Goal: Task Accomplishment & Management: Manage account settings

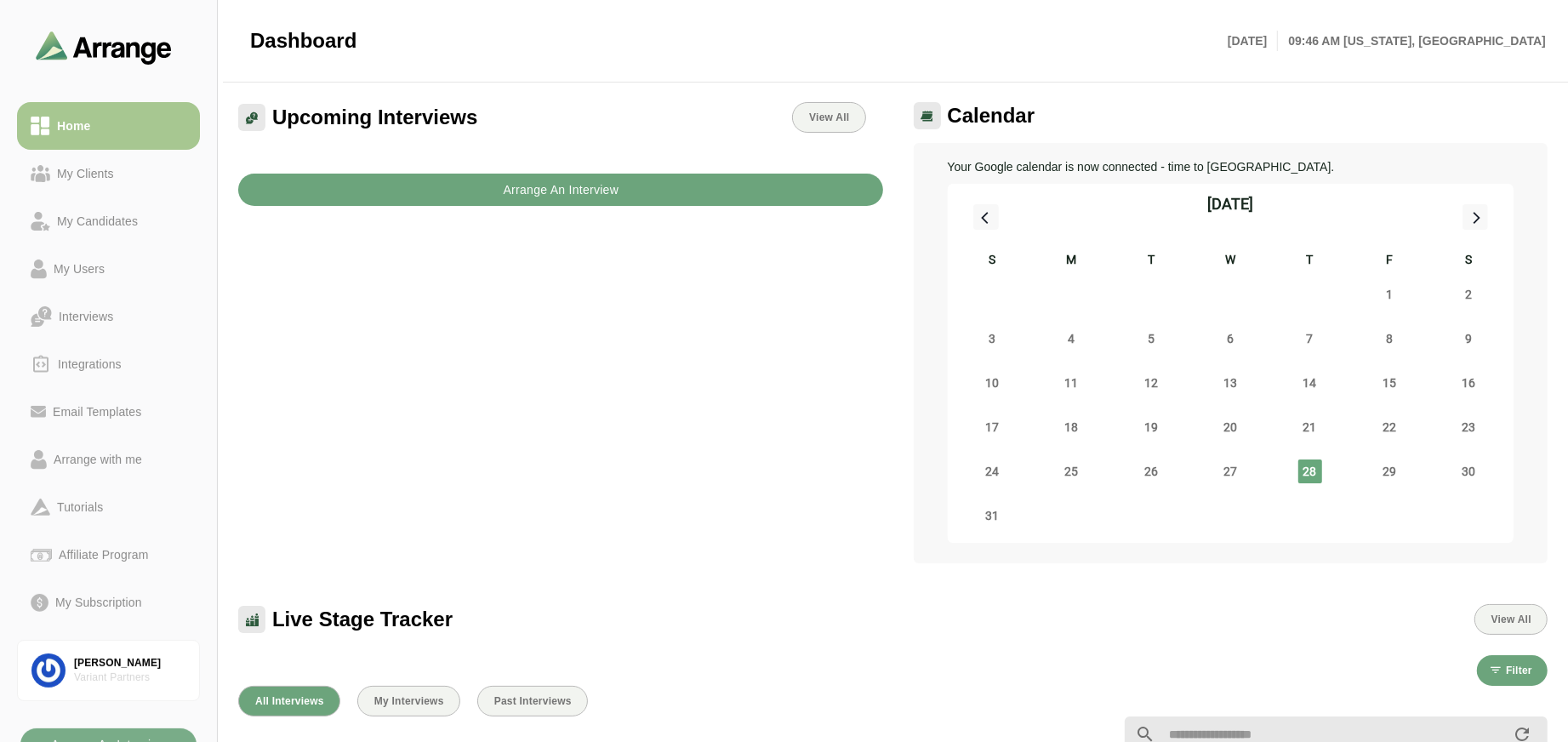
click at [644, 196] on button "Arrange An Interview" at bounding box center [561, 189] width 645 height 32
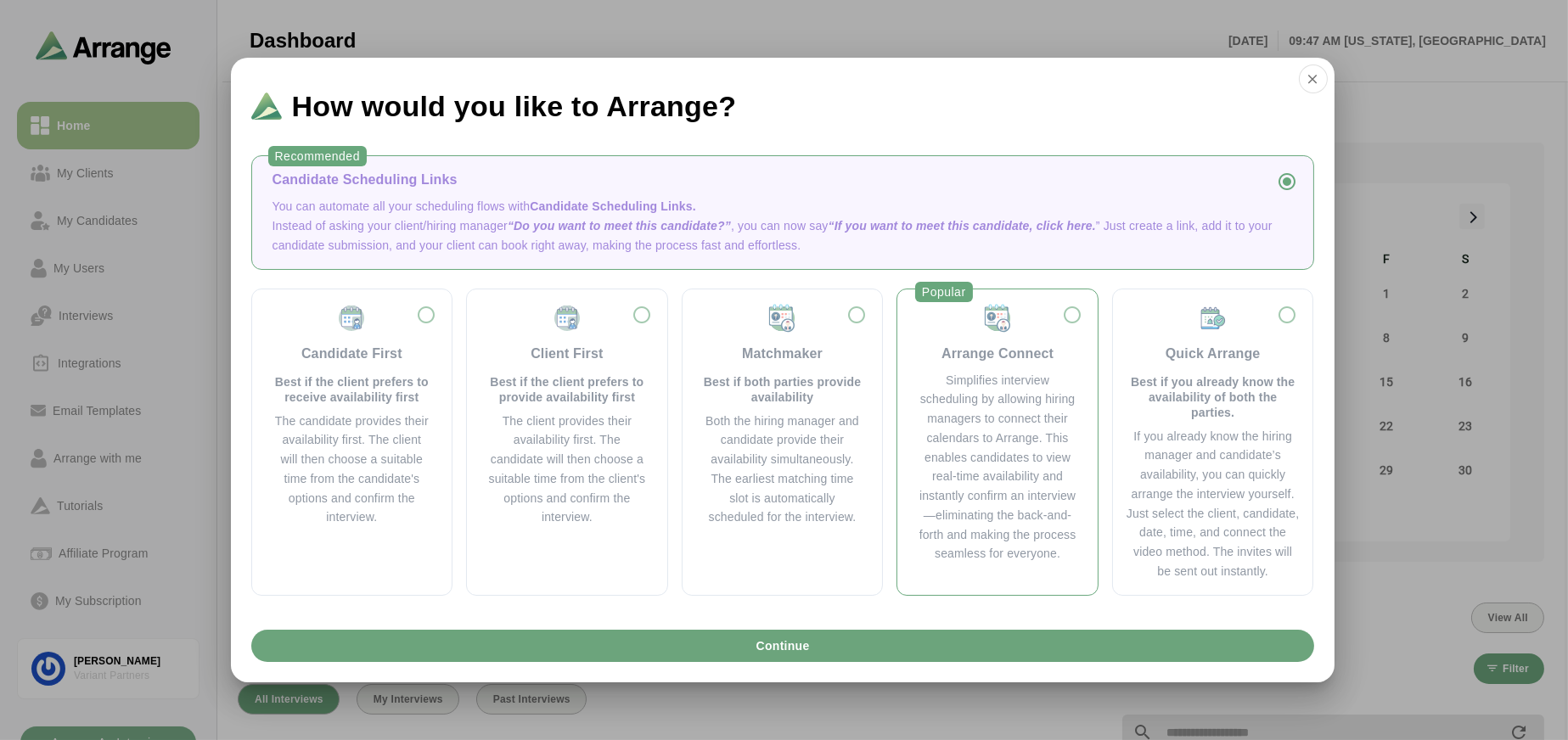
click at [1082, 313] on div "Arrange Connect Simplifies interview scheduling by allowing hiring managers to …" at bounding box center [997, 434] width 173 height 262
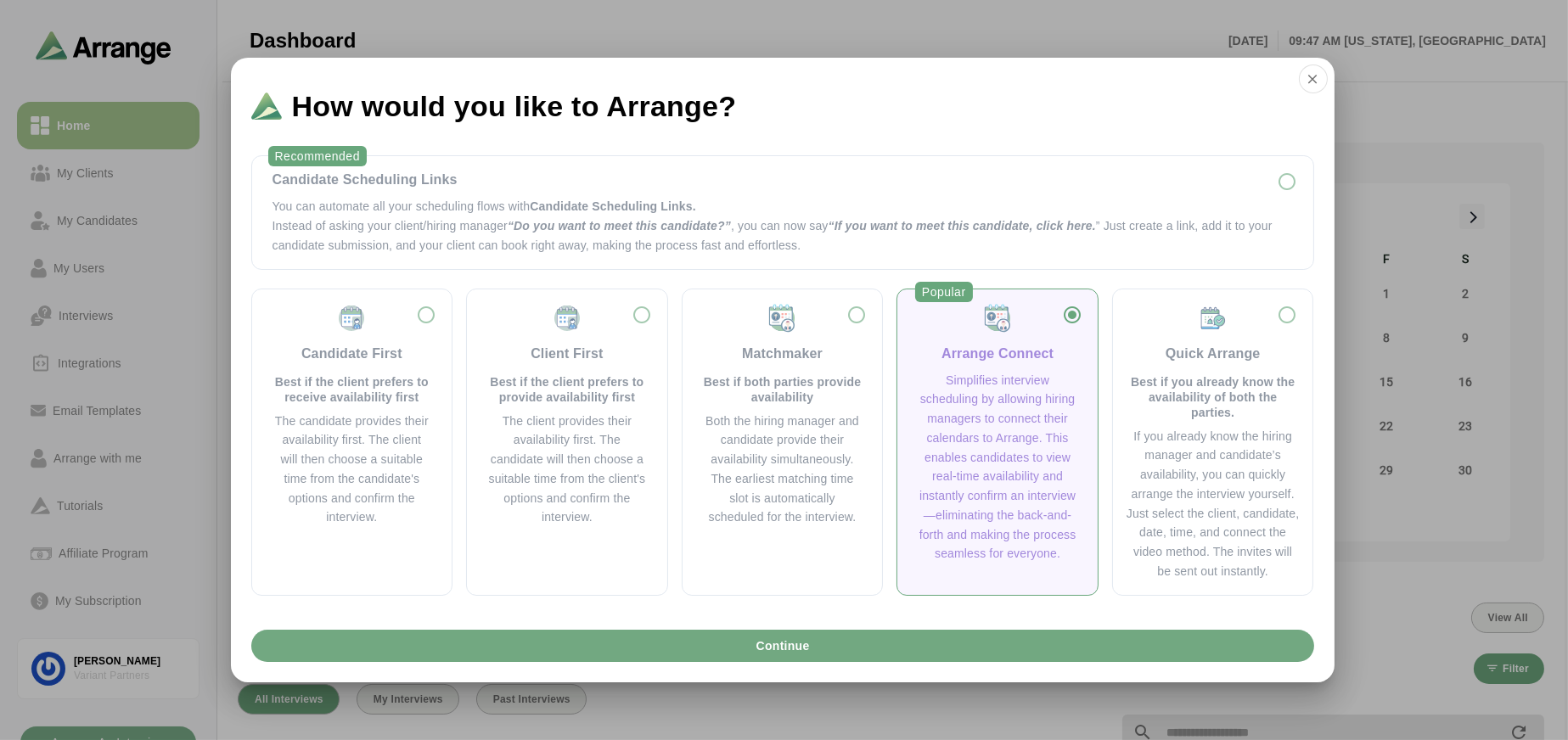
click at [959, 630] on button "Continue" at bounding box center [782, 645] width 1062 height 32
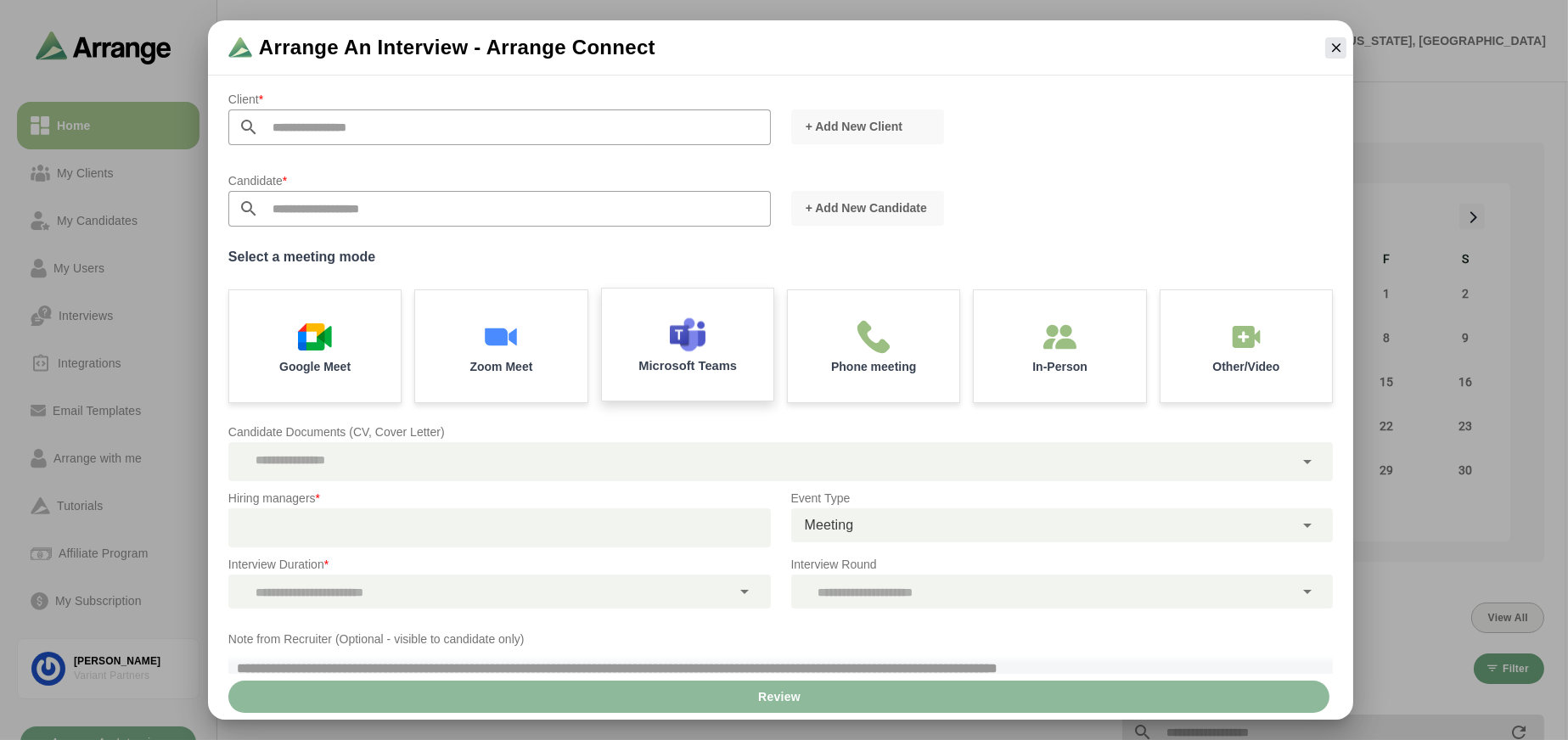
click at [686, 367] on p "Microsoft Teams" at bounding box center [688, 365] width 99 height 13
click at [360, 453] on div at bounding box center [761, 461] width 1065 height 39
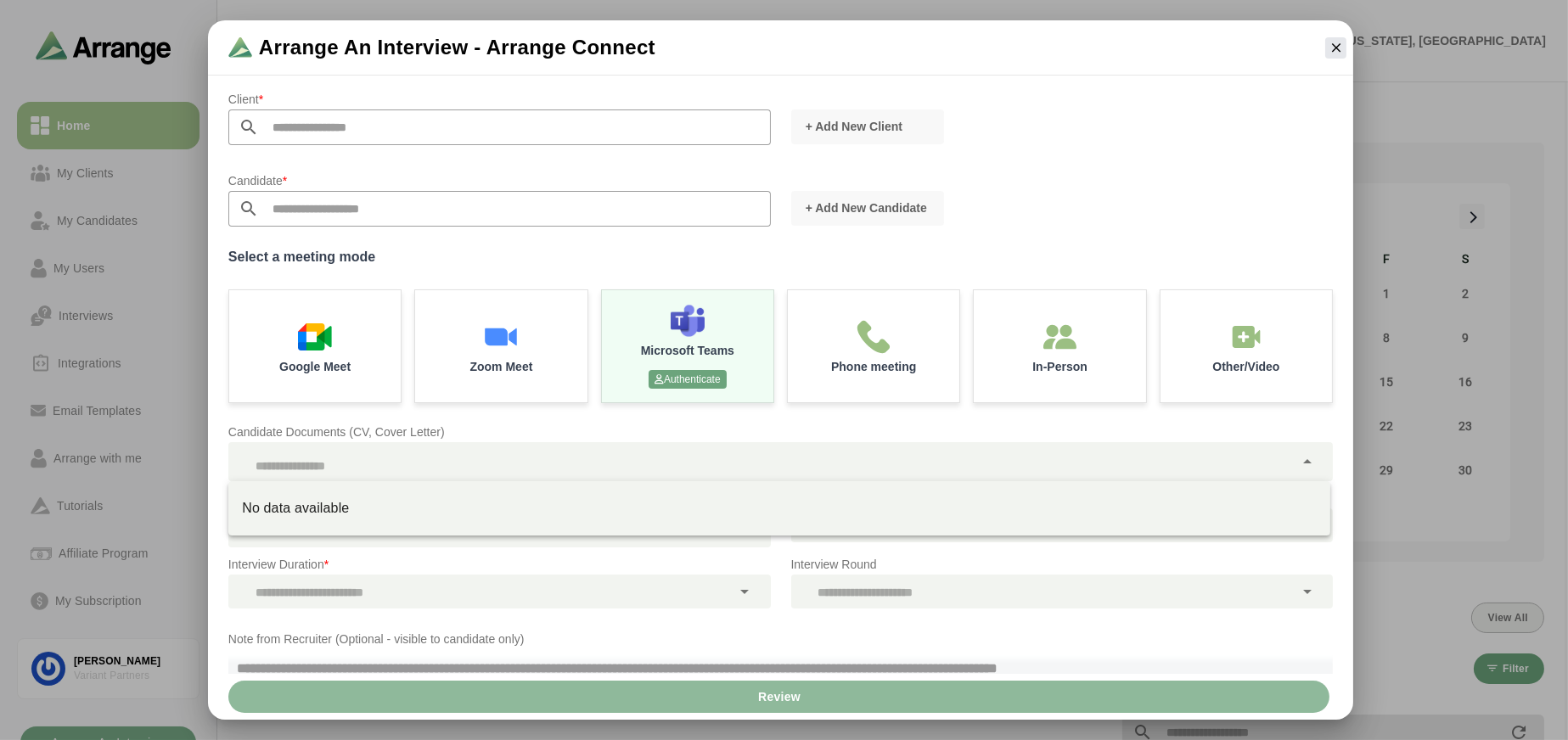
click at [516, 134] on input "text" at bounding box center [515, 127] width 512 height 36
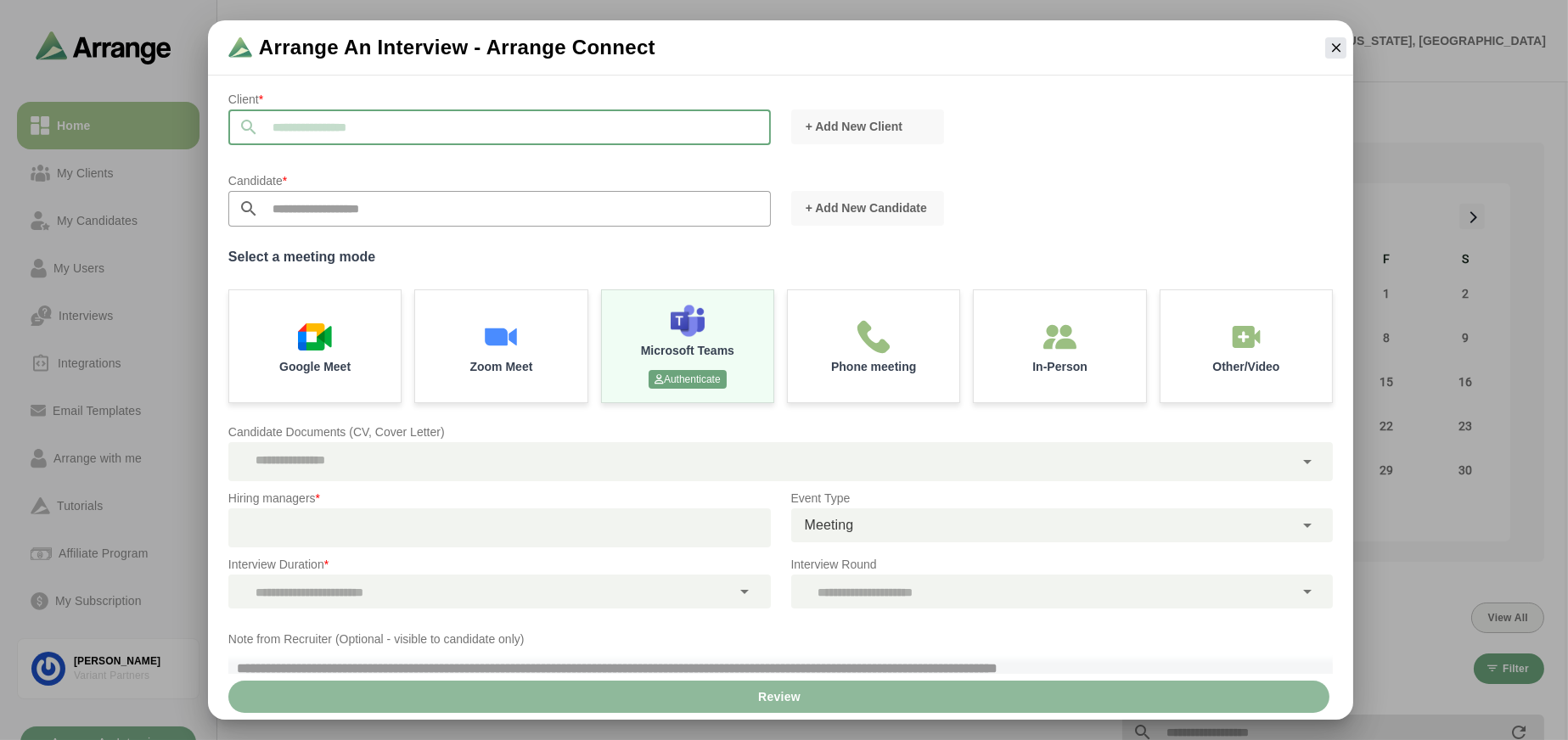
click at [455, 200] on input "text" at bounding box center [515, 208] width 512 height 36
click at [1332, 48] on icon "button" at bounding box center [1336, 47] width 16 height 15
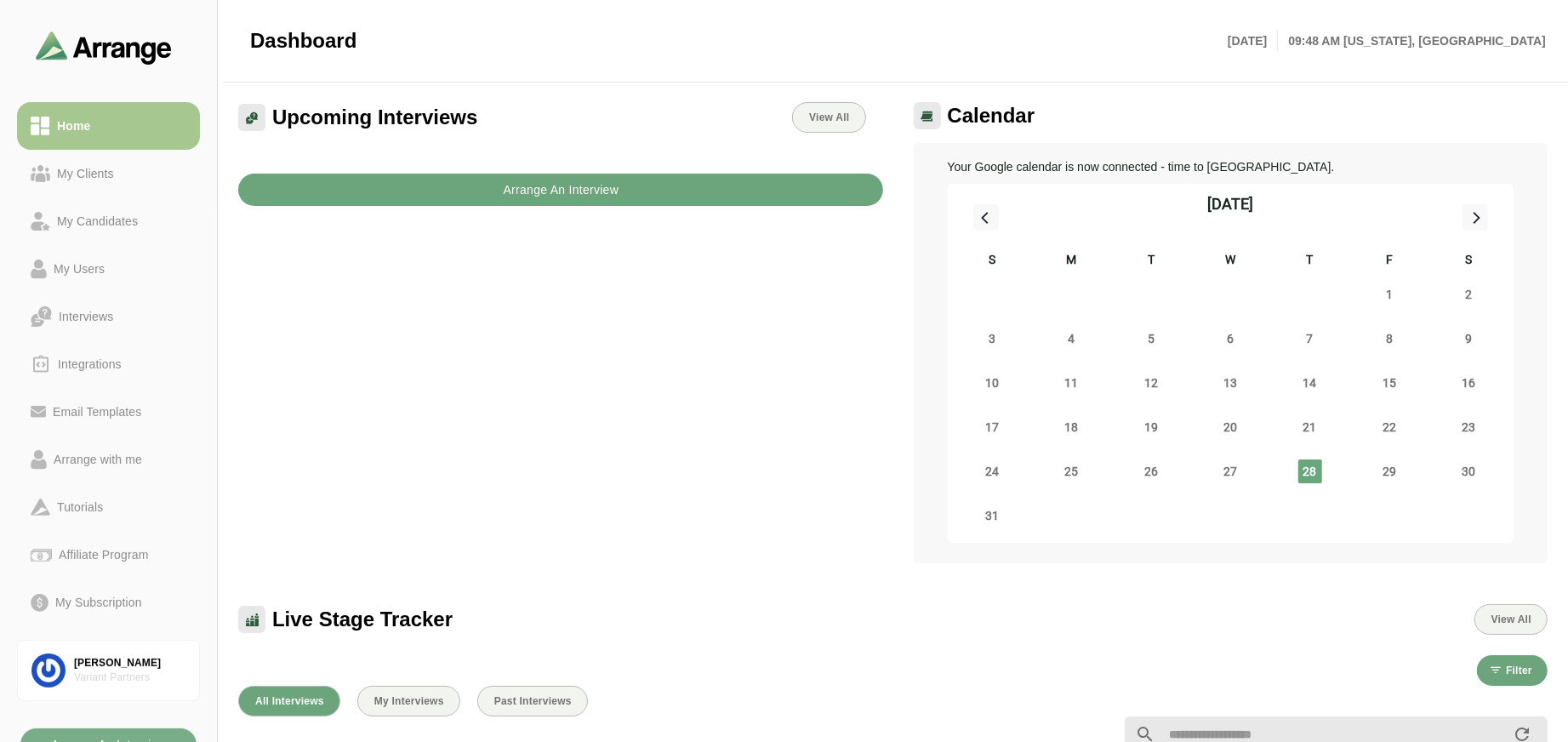
click at [523, 192] on b "Arrange An Interview" at bounding box center [561, 189] width 117 height 32
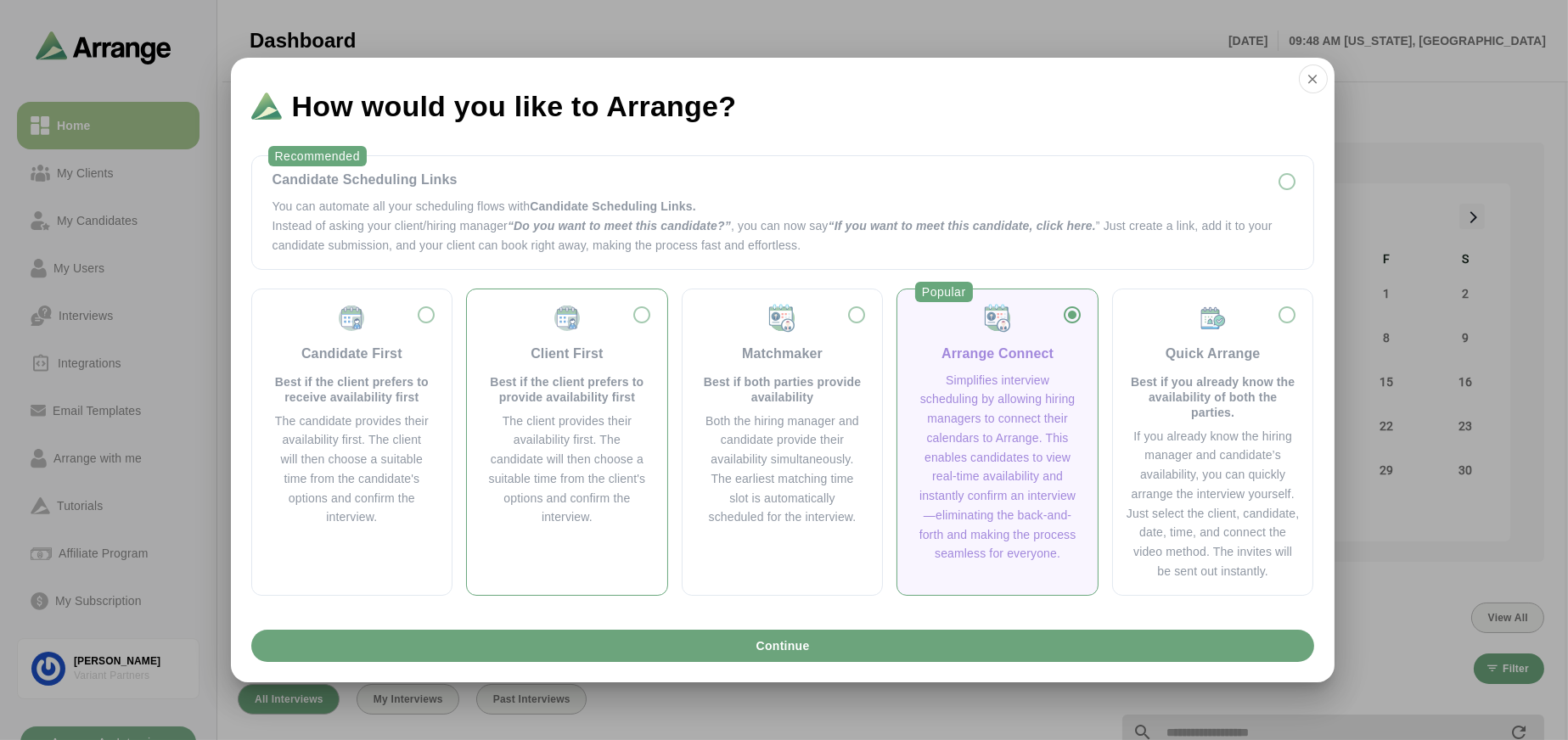
click at [597, 338] on div "Client First Best if the client prefers to provide availability first" at bounding box center [567, 354] width 160 height 102
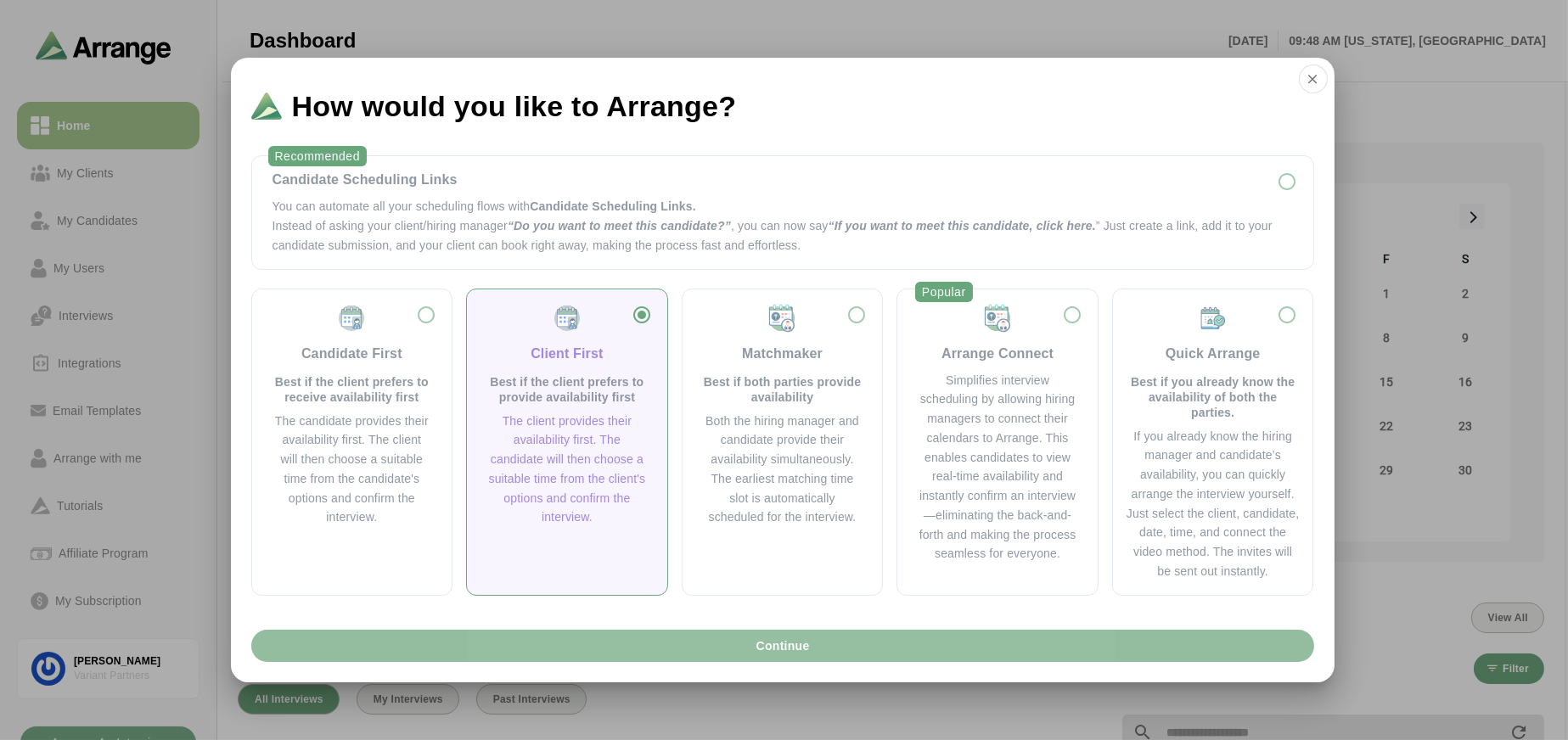
click at [784, 652] on span "Continue" at bounding box center [782, 645] width 54 height 32
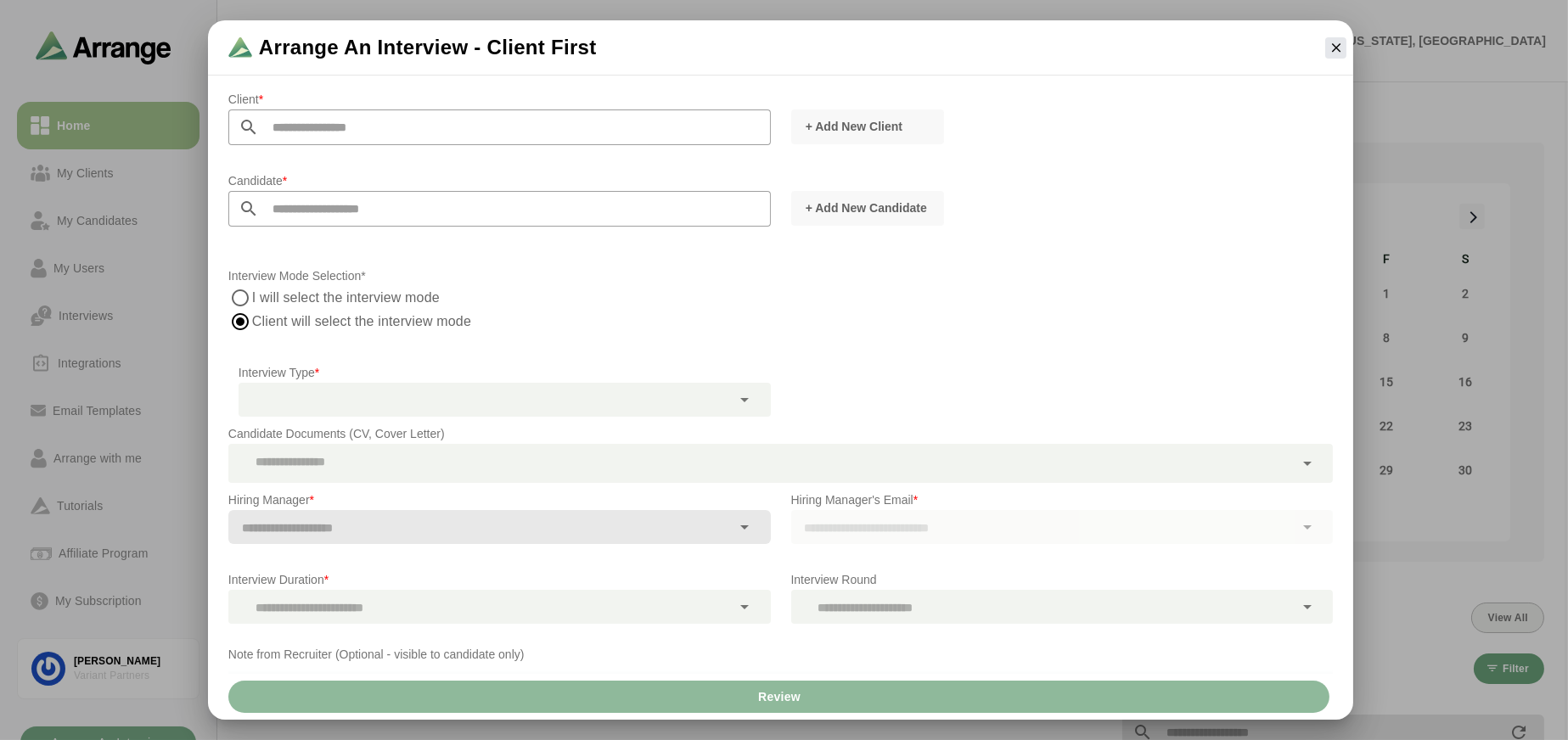
click at [0, 0] on div "Arrange an Interview - Client First Client * + Add New Client Candidate * + Add…" at bounding box center [0, 0] width 0 height 0
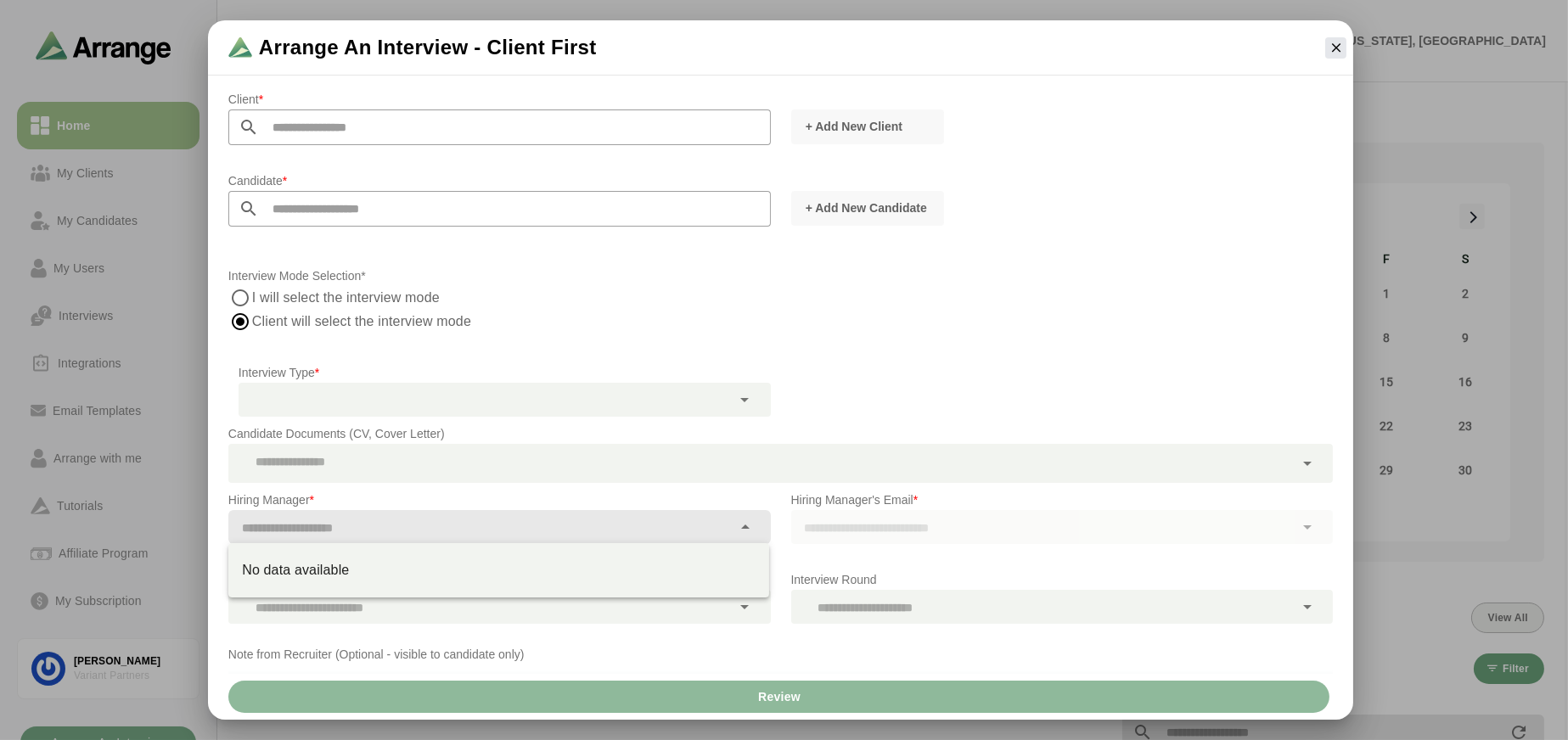
click at [403, 519] on input "text" at bounding box center [480, 527] width 503 height 24
click at [964, 347] on div at bounding box center [780, 346] width 1104 height 12
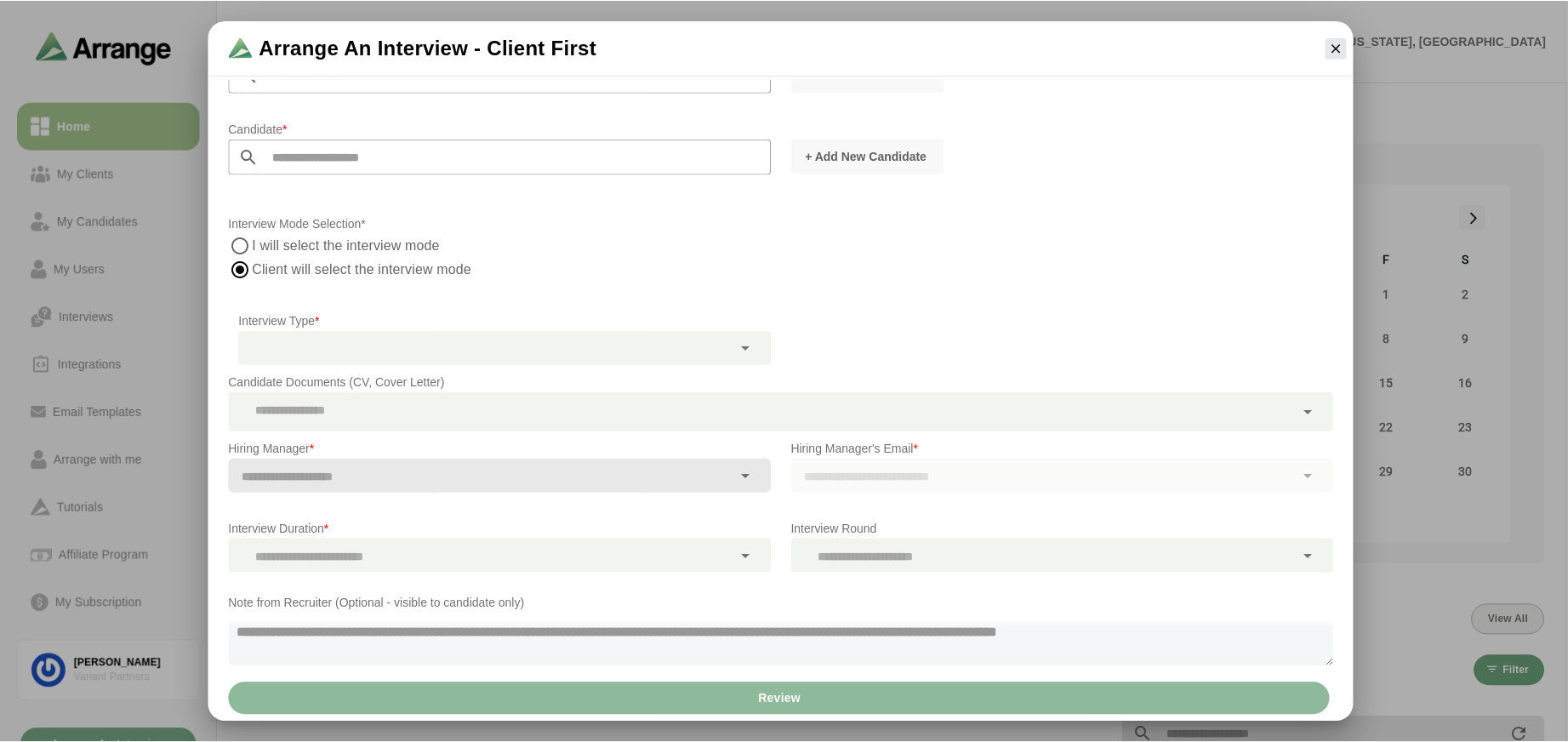
scroll to position [72, 0]
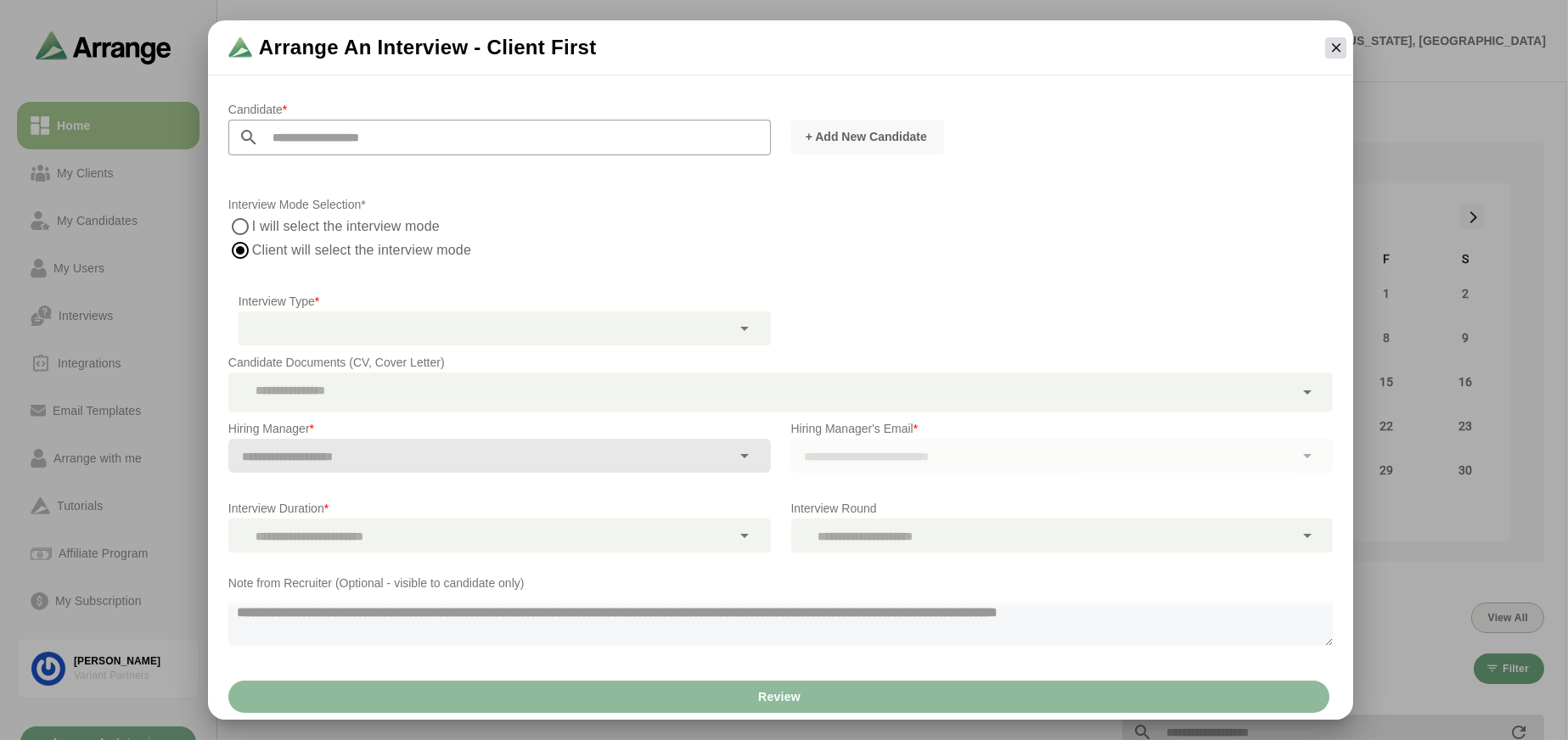
click at [1333, 49] on icon "button" at bounding box center [1336, 47] width 16 height 15
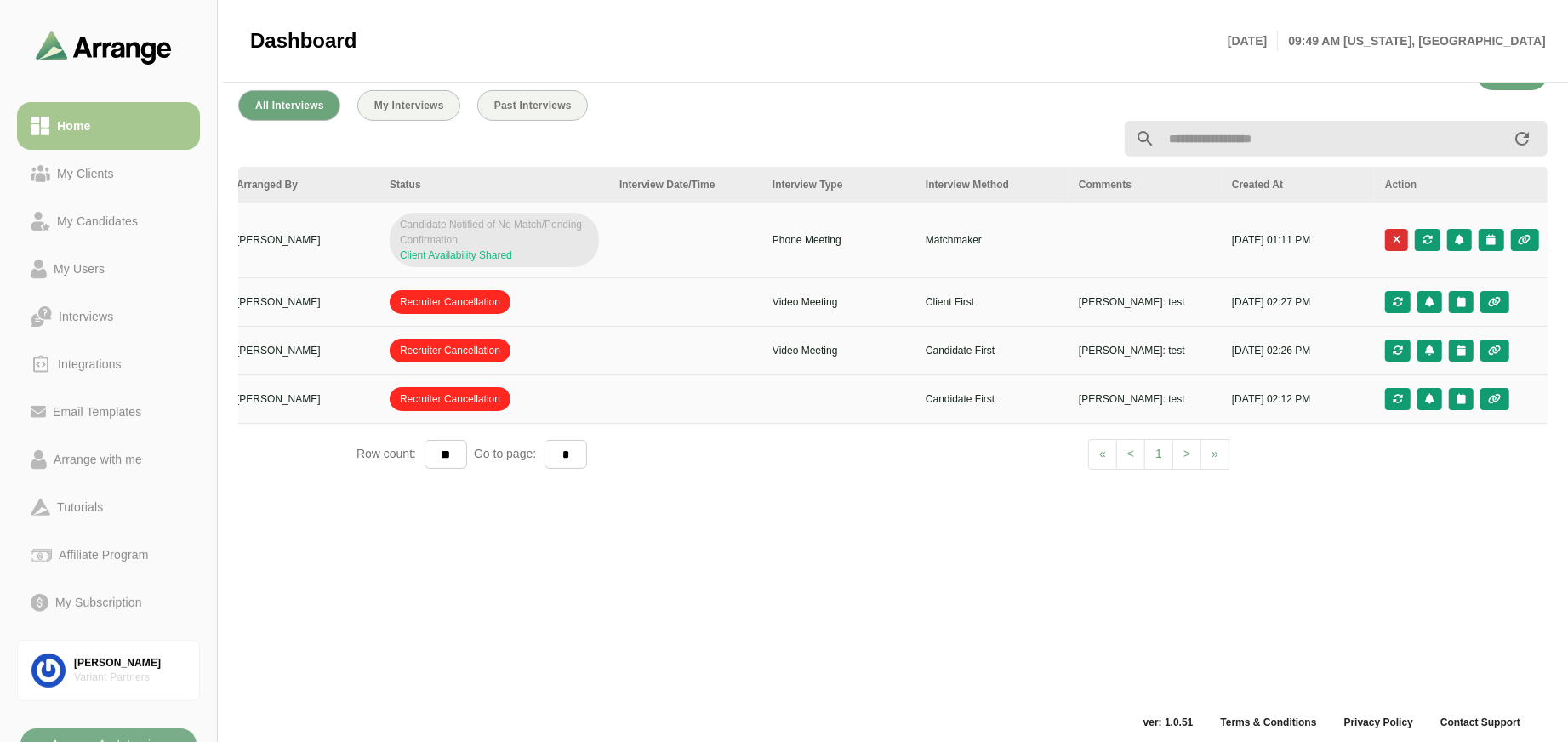
scroll to position [0, 0]
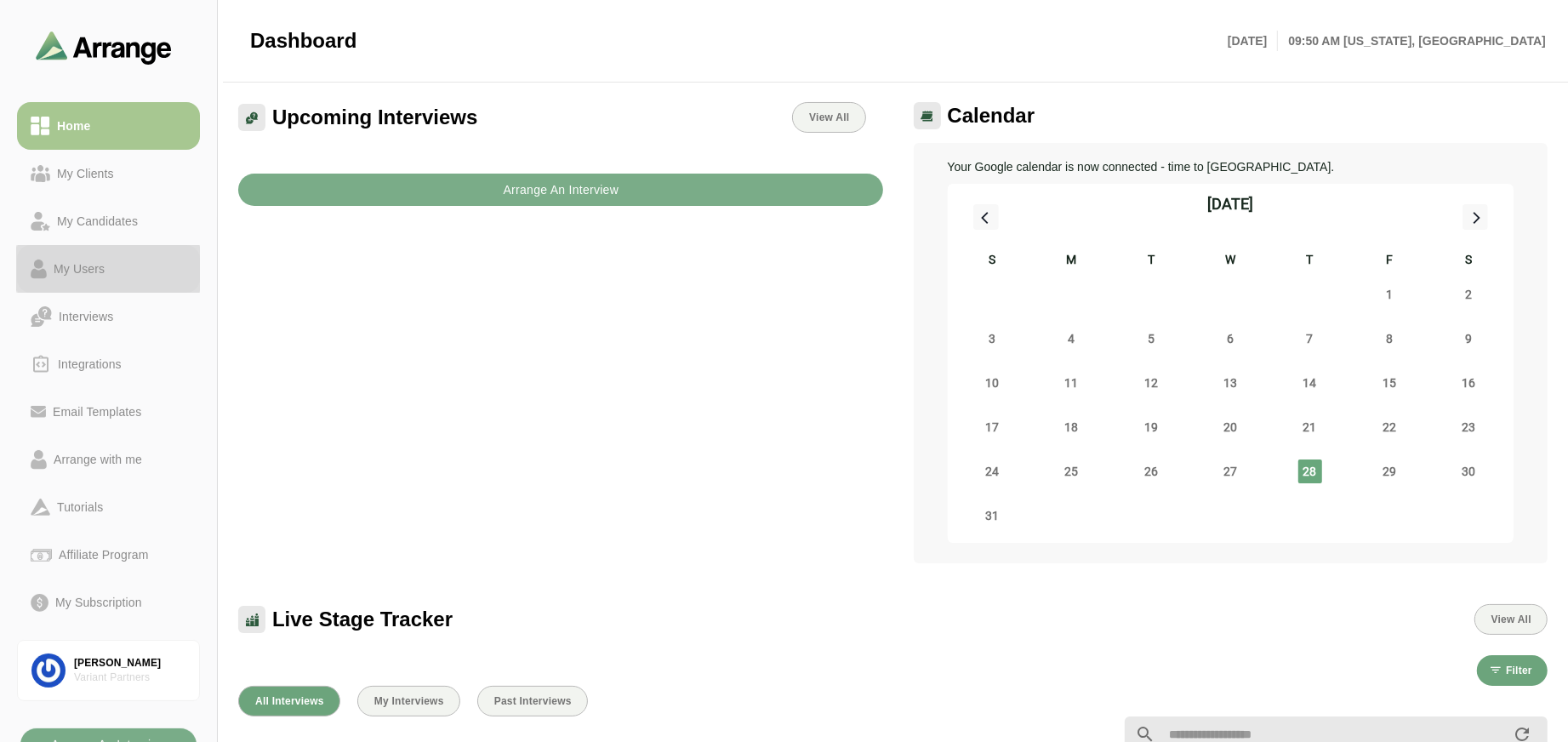
click at [92, 263] on div "My Users" at bounding box center [79, 268] width 65 height 20
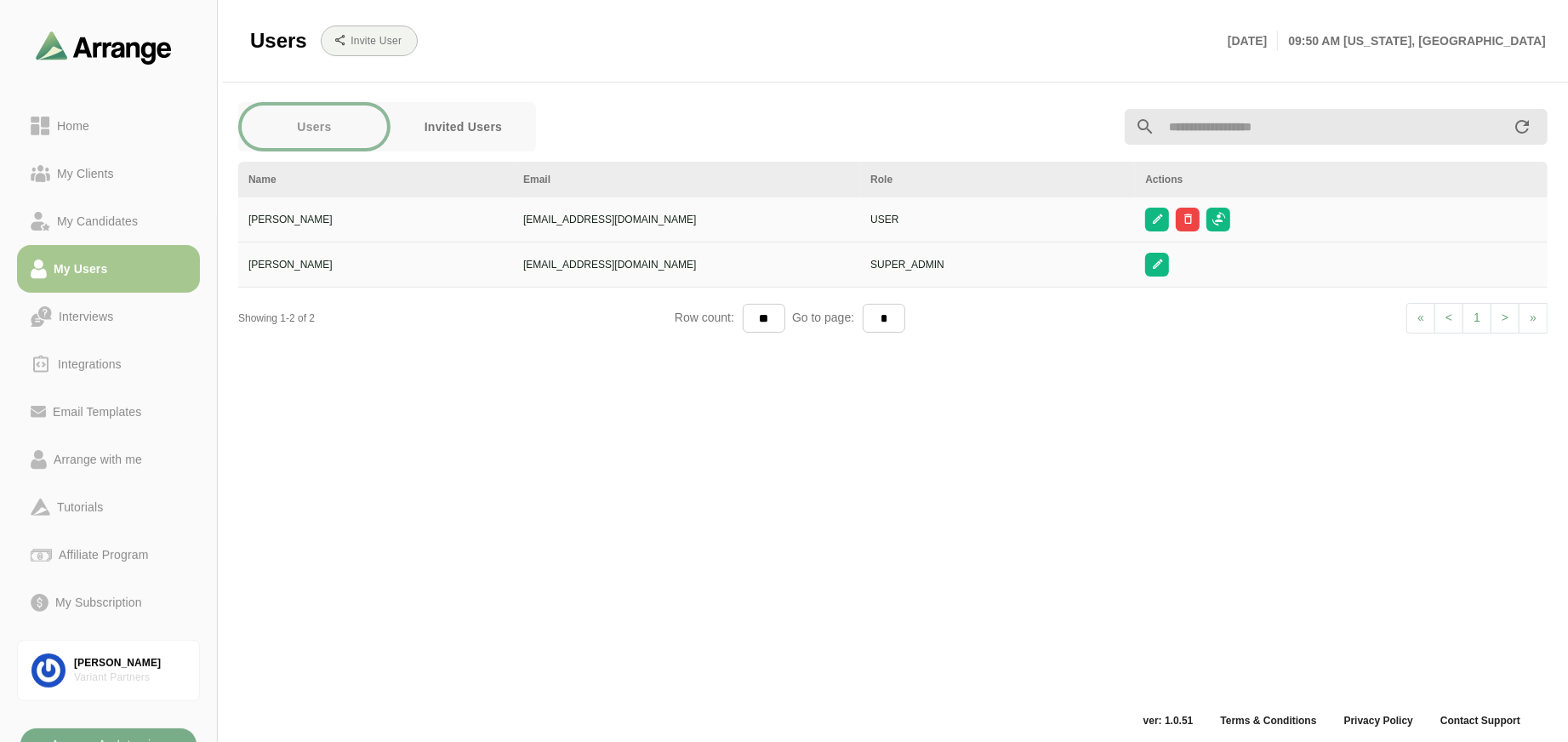
click at [487, 127] on button "Invited Users" at bounding box center [463, 127] width 146 height 43
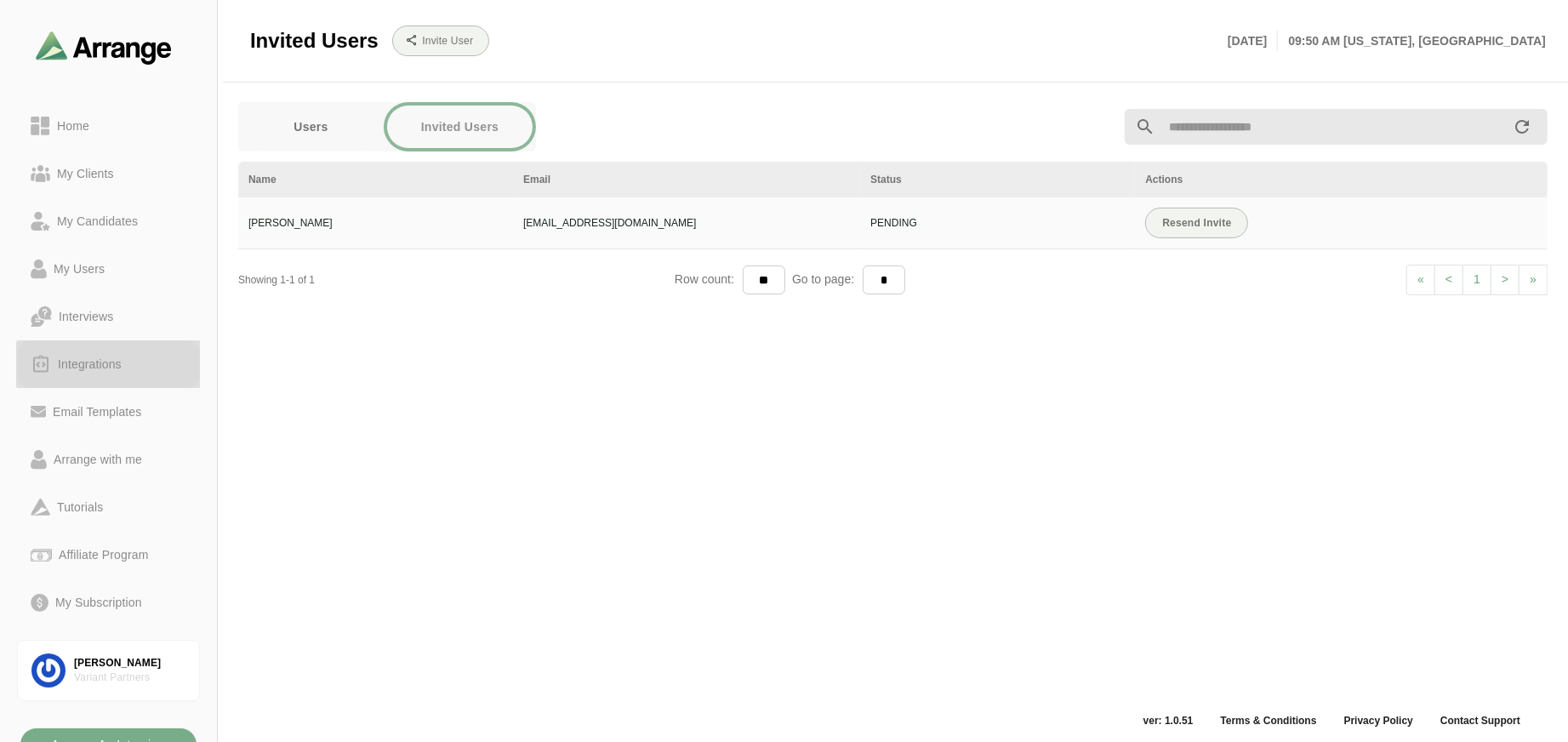
click at [112, 355] on div "Integrations" at bounding box center [90, 363] width 78 height 20
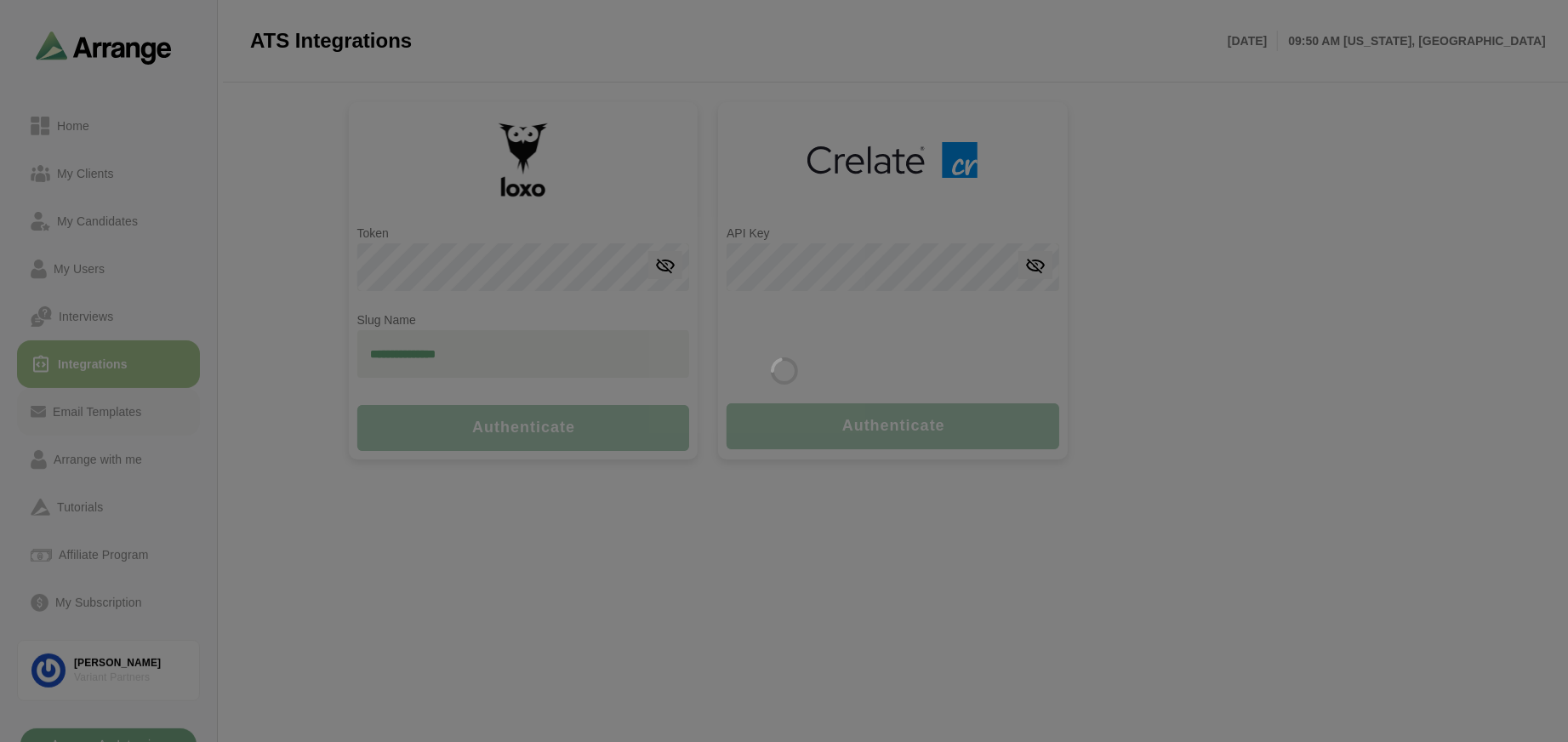
click at [106, 406] on div "Email Templates" at bounding box center [96, 411] width 102 height 20
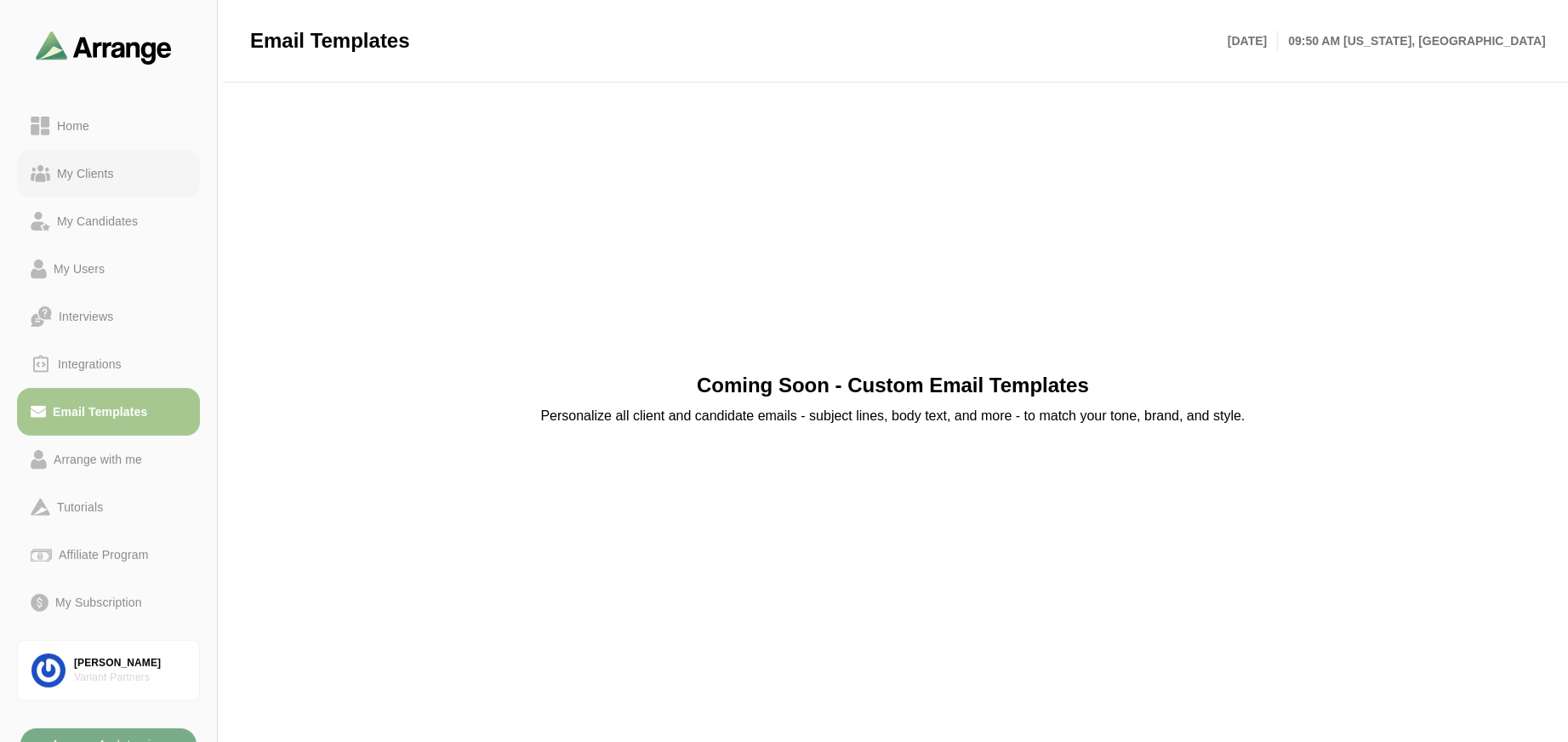
click at [93, 178] on div "My Clients" at bounding box center [85, 173] width 71 height 20
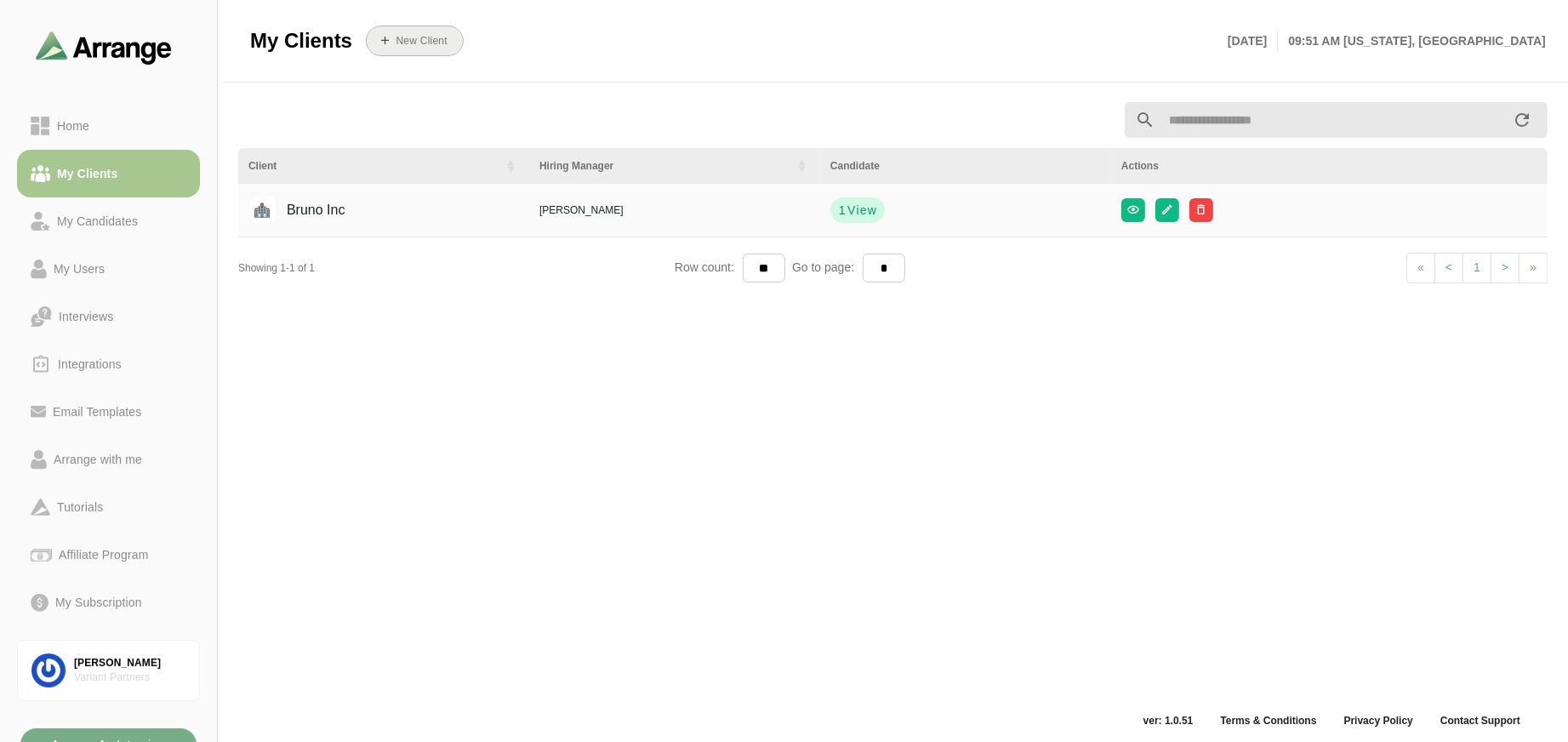
click at [426, 41] on b "New Client" at bounding box center [420, 41] width 51 height 12
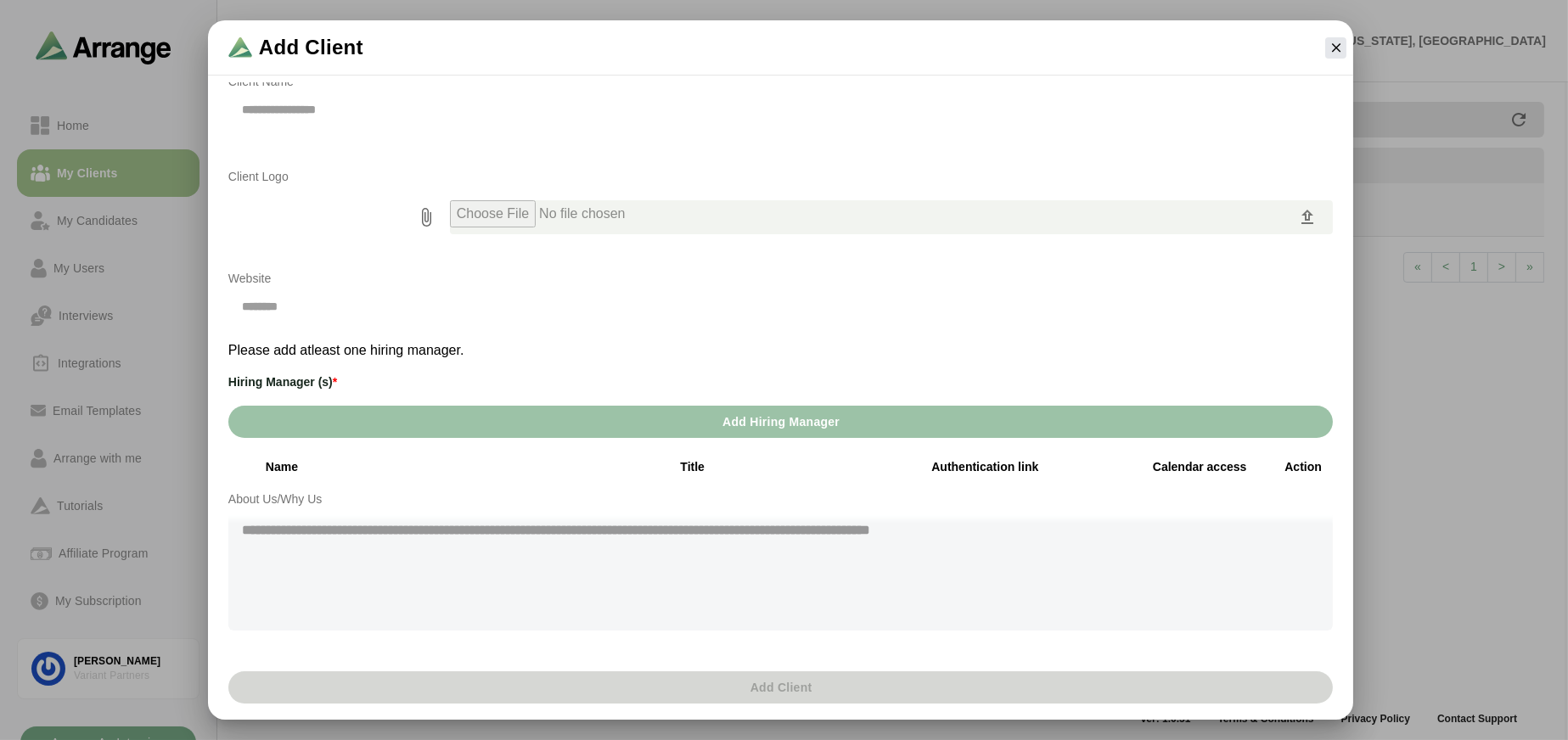
scroll to position [85, 0]
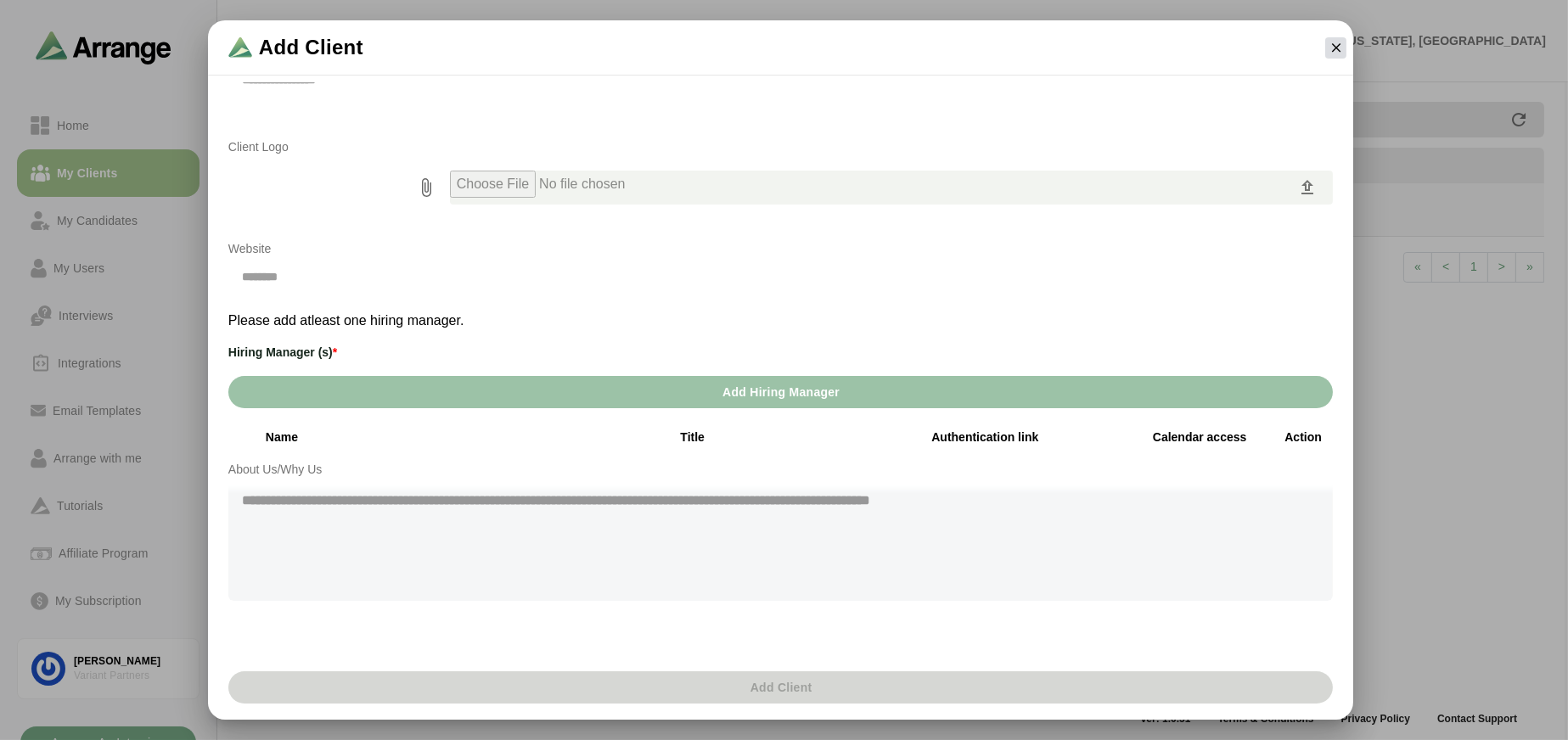
click at [1345, 50] on button "button" at bounding box center [1335, 48] width 21 height 21
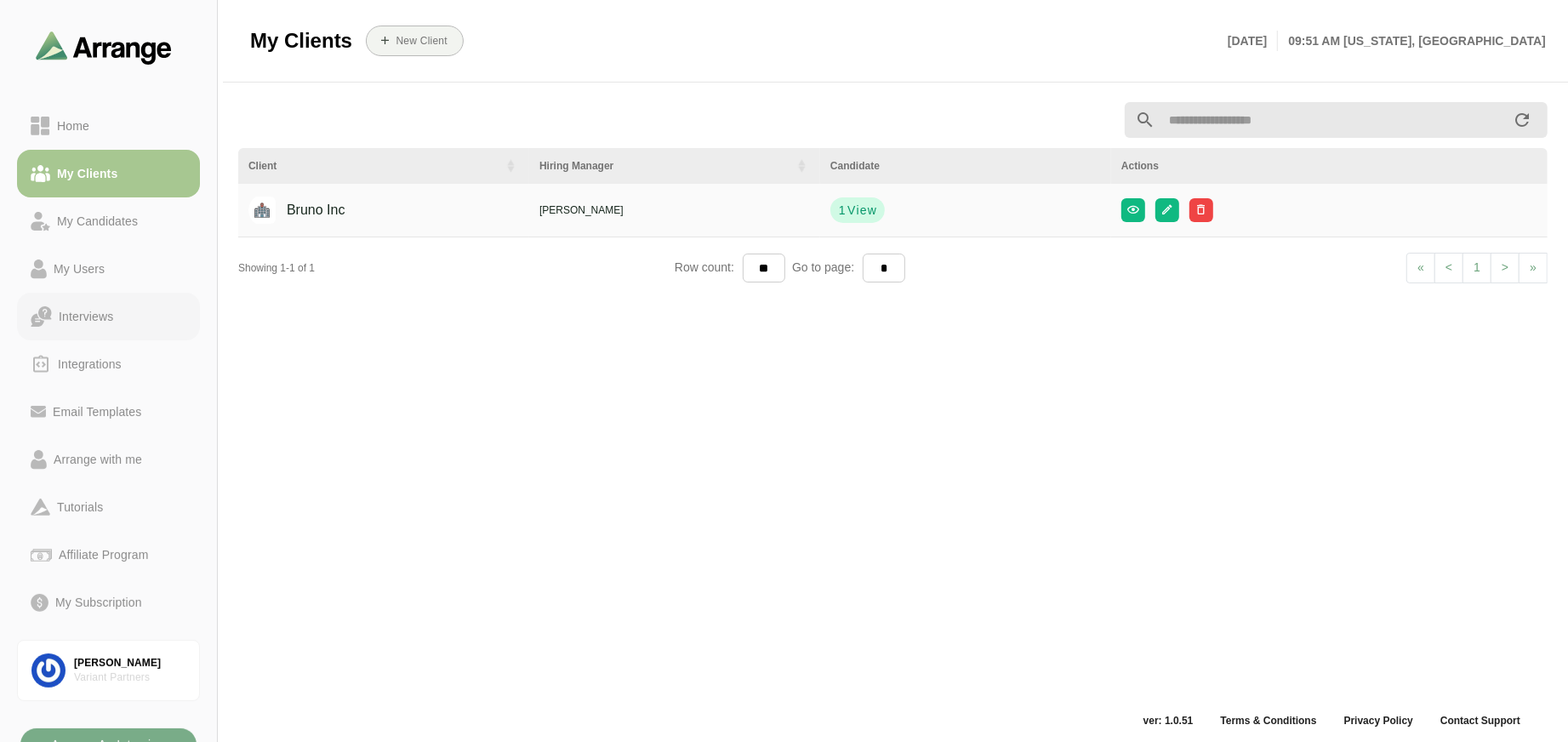
click at [85, 323] on div "Interviews" at bounding box center [85, 316] width 68 height 20
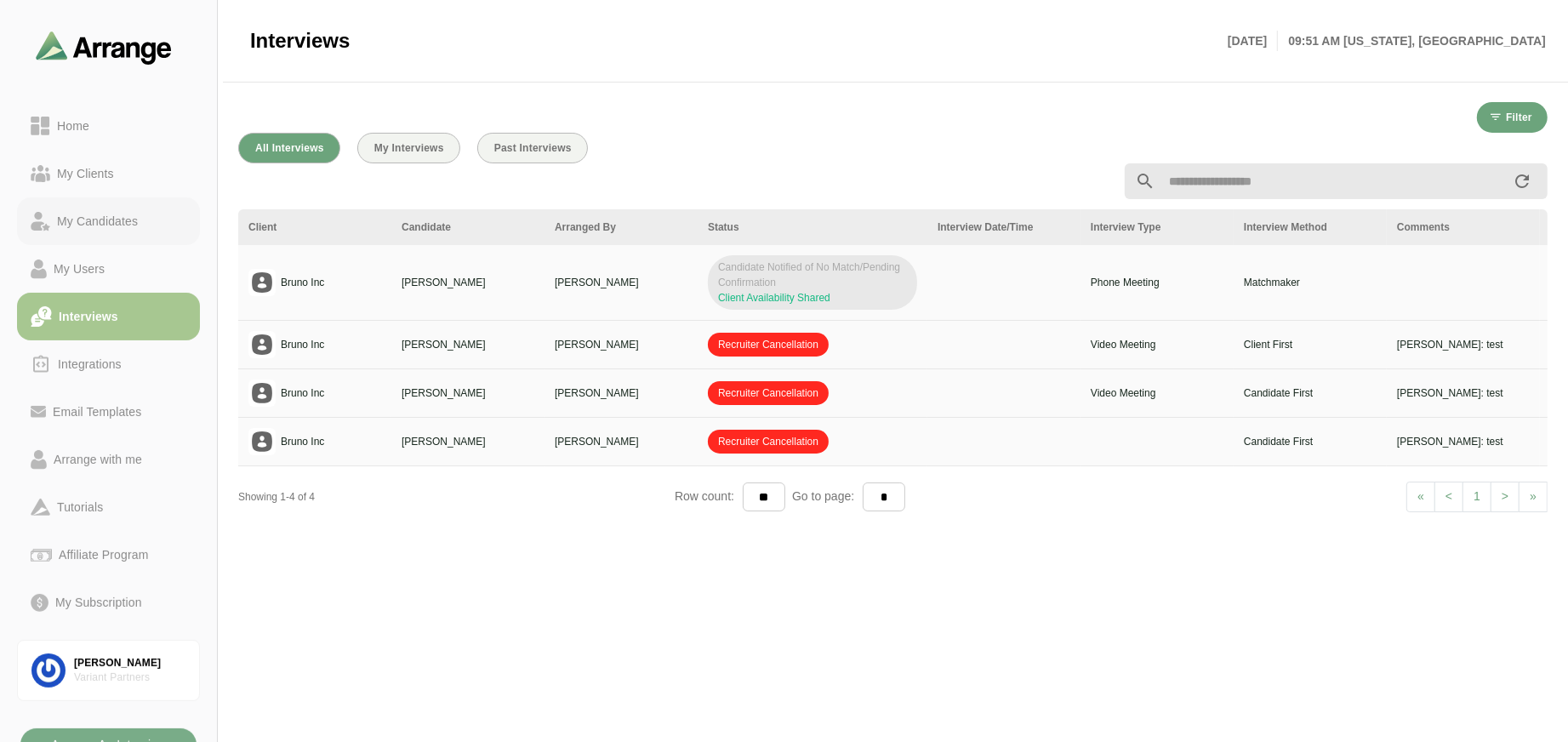
click at [107, 228] on div "My Candidates" at bounding box center [97, 220] width 94 height 20
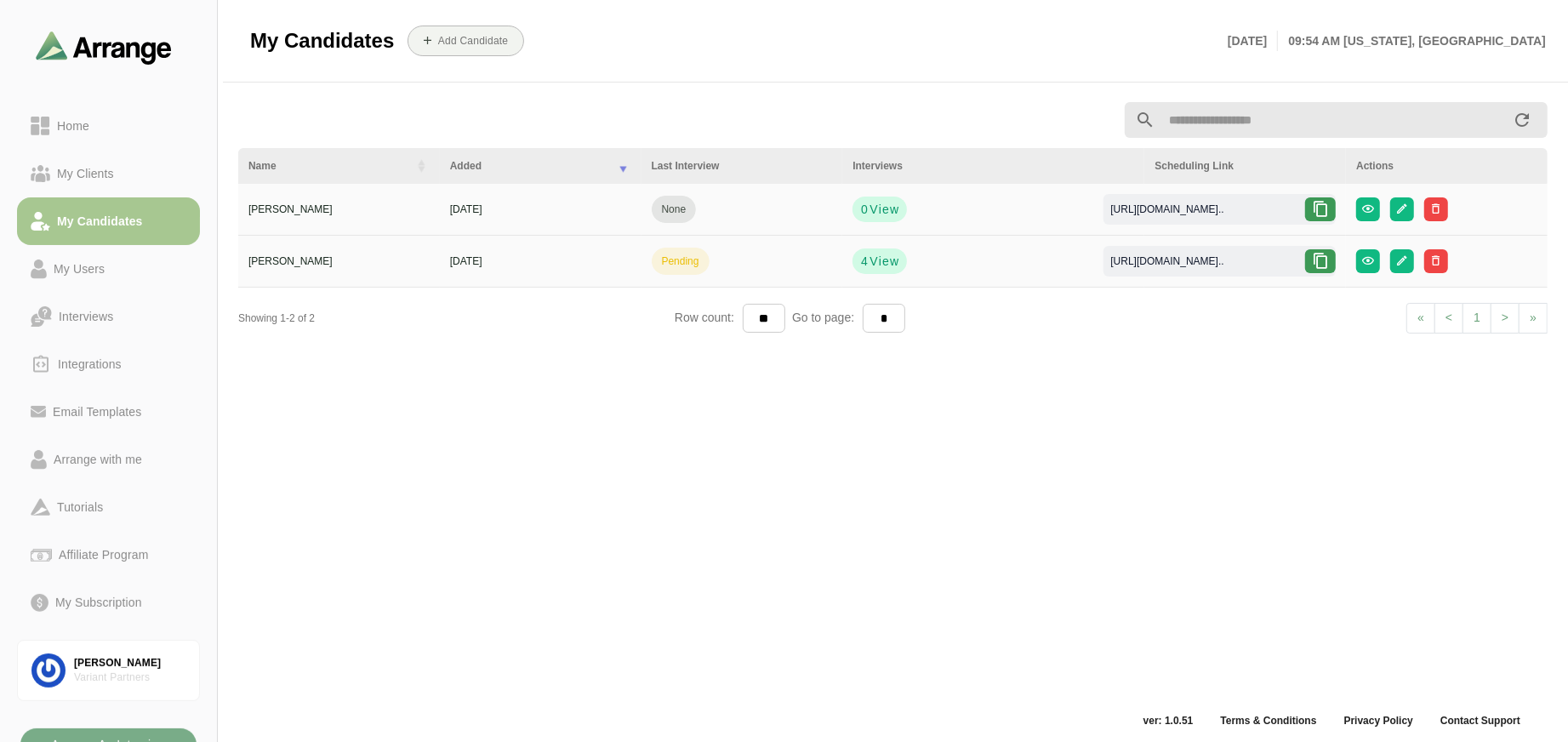
drag, startPoint x: 157, startPoint y: 11, endPoint x: 688, endPoint y: 41, distance: 531.8
click at [688, 41] on div "Add Candidate" at bounding box center [805, 41] width 824 height 51
click at [66, 171] on div "My Clients" at bounding box center [85, 173] width 71 height 20
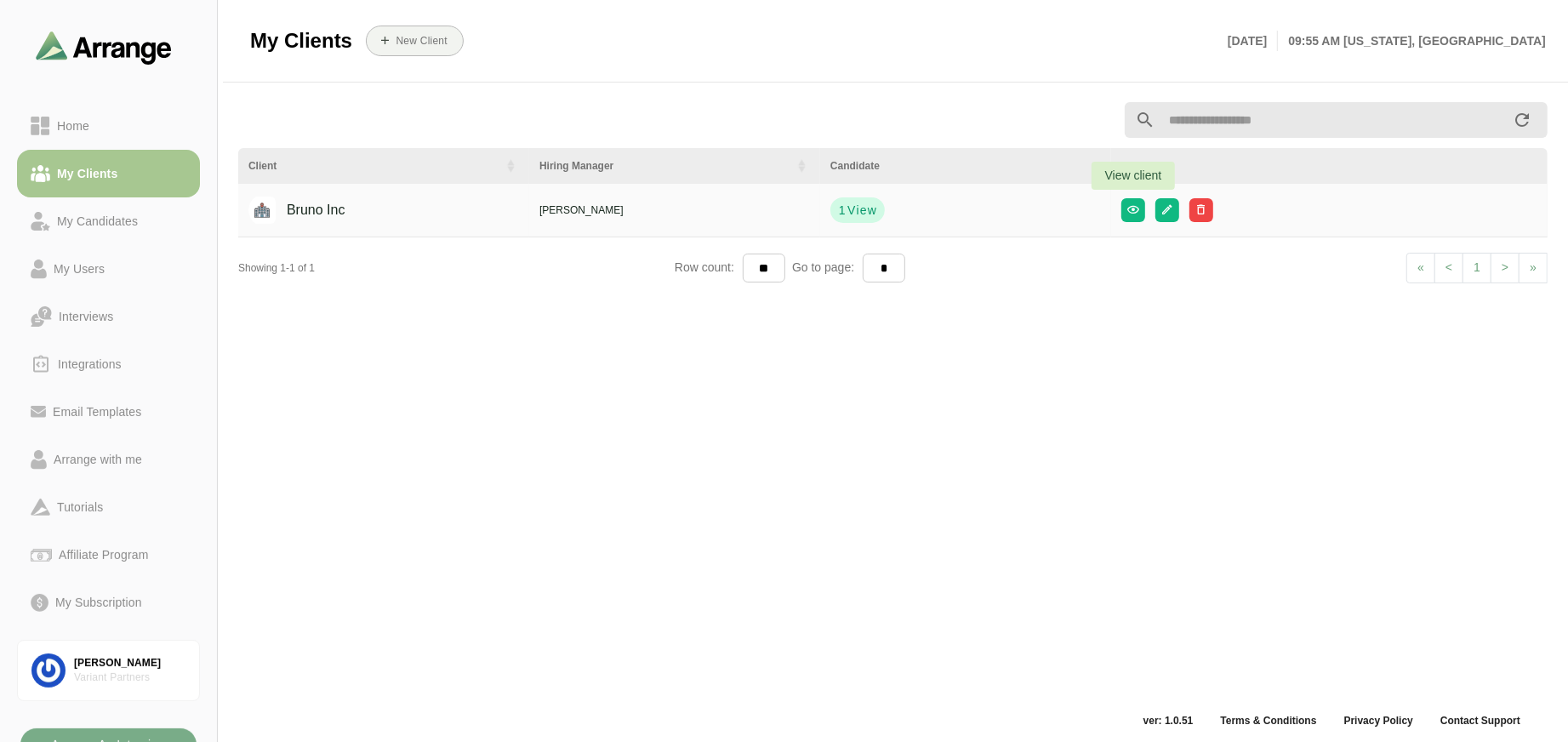
click at [304, 209] on div "Bruno Inc" at bounding box center [302, 210] width 85 height 32
click at [564, 208] on div "[PERSON_NAME]" at bounding box center [674, 210] width 271 height 16
click at [878, 209] on button "1 View" at bounding box center [858, 210] width 54 height 25
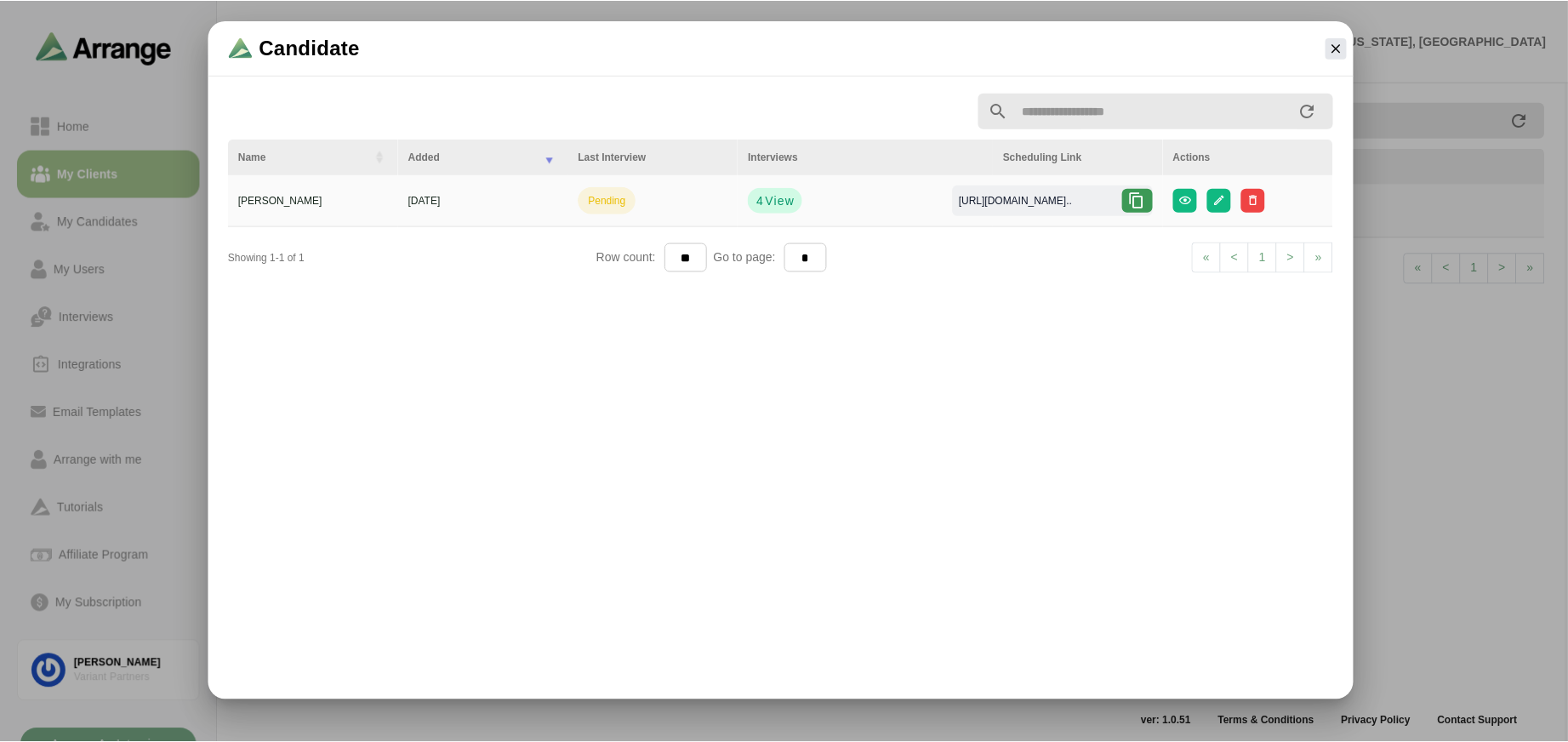
scroll to position [1, 0]
click at [592, 382] on div "Name Added Last Interview Interviews Scheduling Link Actions [PERSON_NAME] [DAT…" at bounding box center [782, 390] width 1127 height 619
click at [1437, 455] on div "Candidate Name Added Last Interview Interviews Scheduling Link Actions [PERSON_…" at bounding box center [783, 359] width 1531 height 679
click at [1333, 49] on icon "button" at bounding box center [1340, 48] width 16 height 16
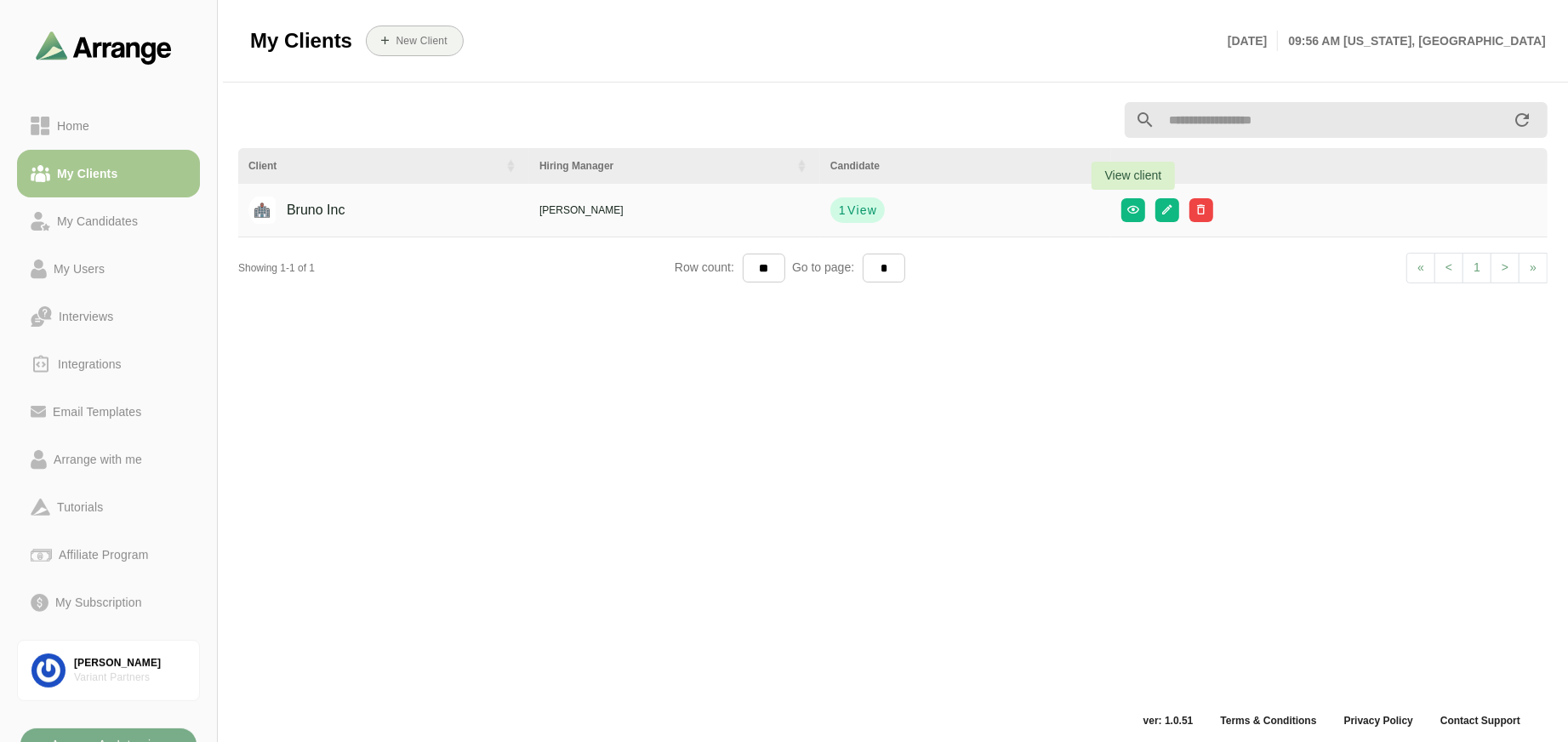
click at [255, 346] on div "Client Hiring Manager Candidate Actions [PERSON_NAME] Inc [PERSON_NAME] 1 View …" at bounding box center [893, 401] width 1330 height 619
click at [76, 122] on div "Home" at bounding box center [73, 125] width 46 height 20
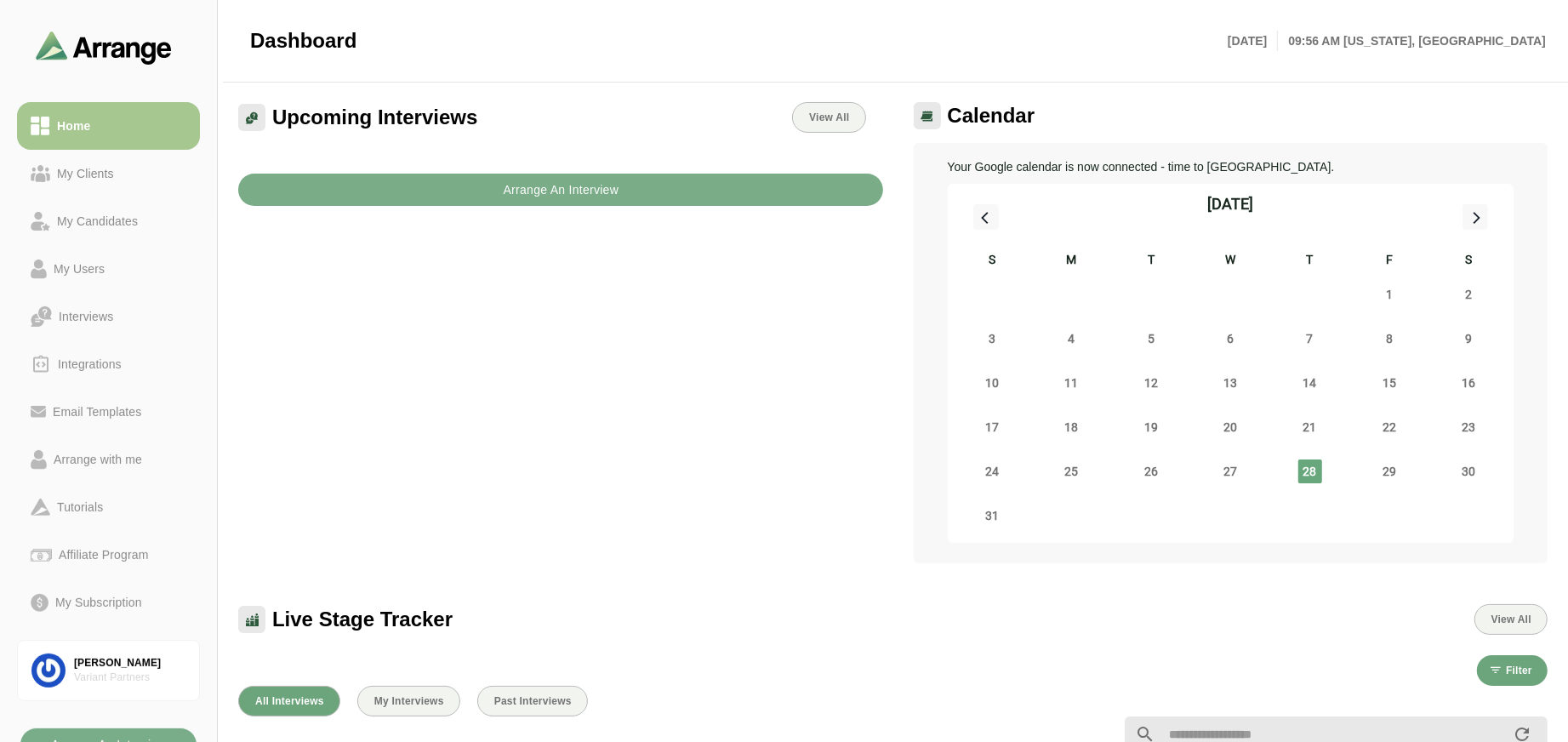
click at [930, 113] on img at bounding box center [927, 116] width 13 height 11
click at [932, 114] on img at bounding box center [927, 116] width 13 height 11
click at [976, 113] on span "Calendar" at bounding box center [992, 116] width 87 height 25
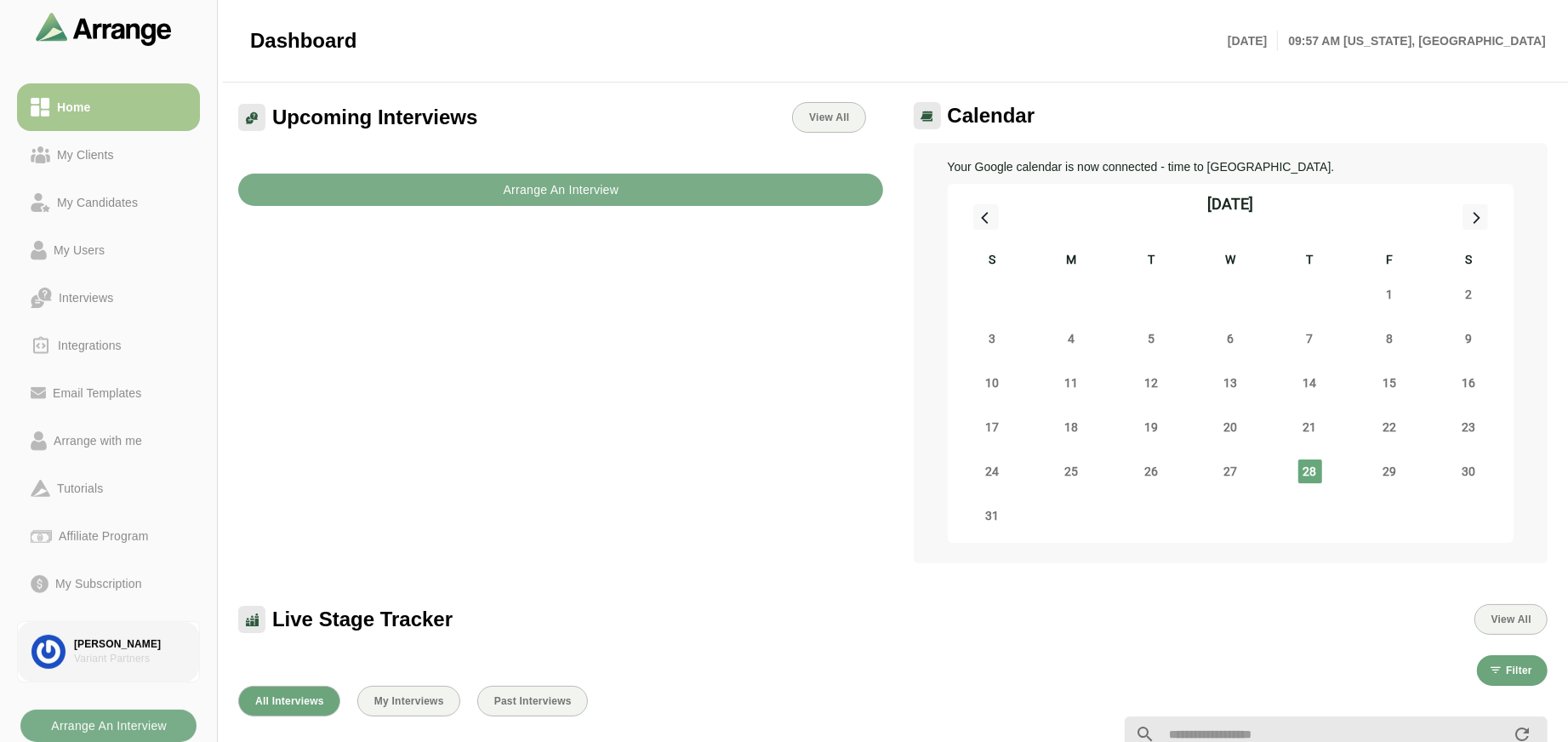
click at [43, 650] on img at bounding box center [48, 651] width 34 height 34
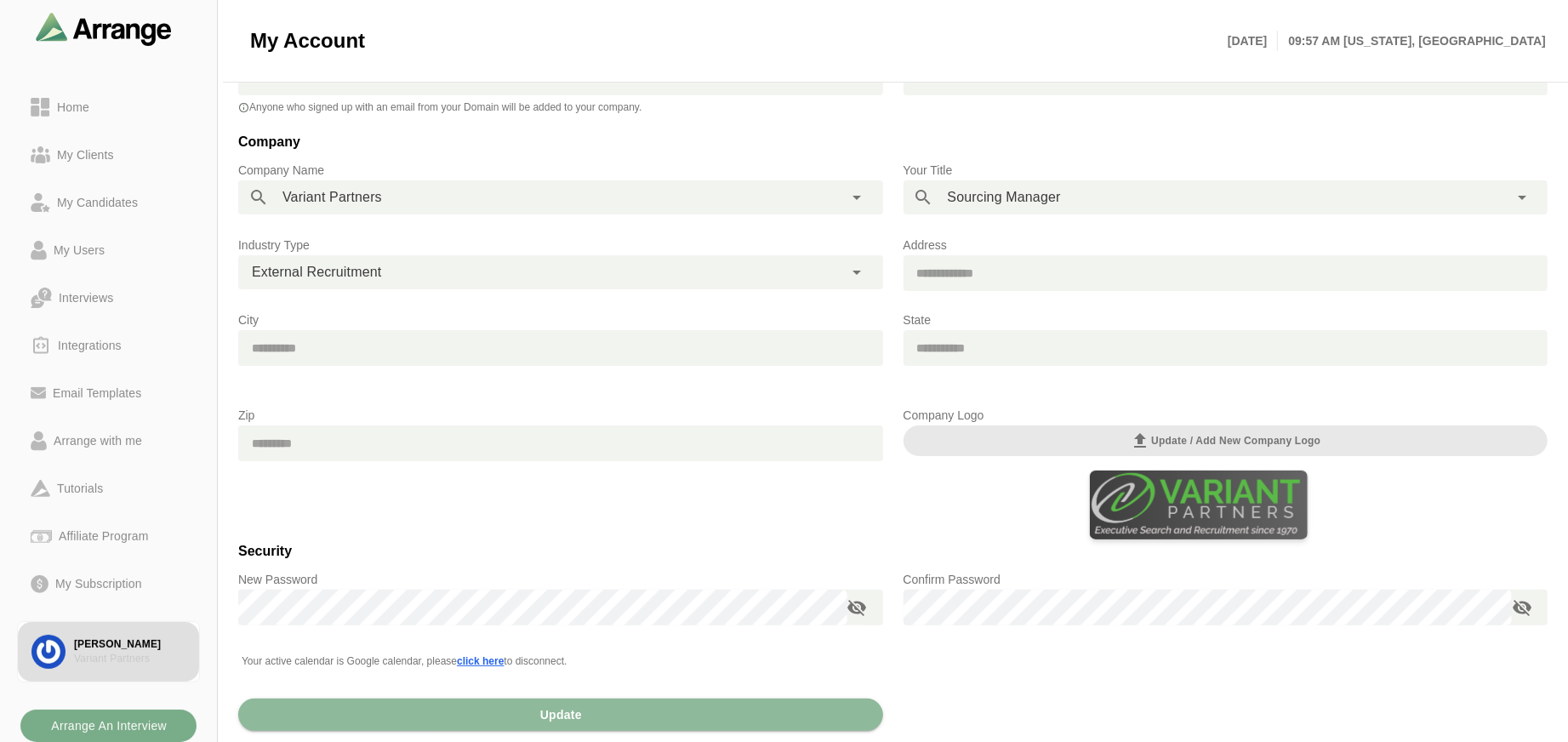
scroll to position [228, 0]
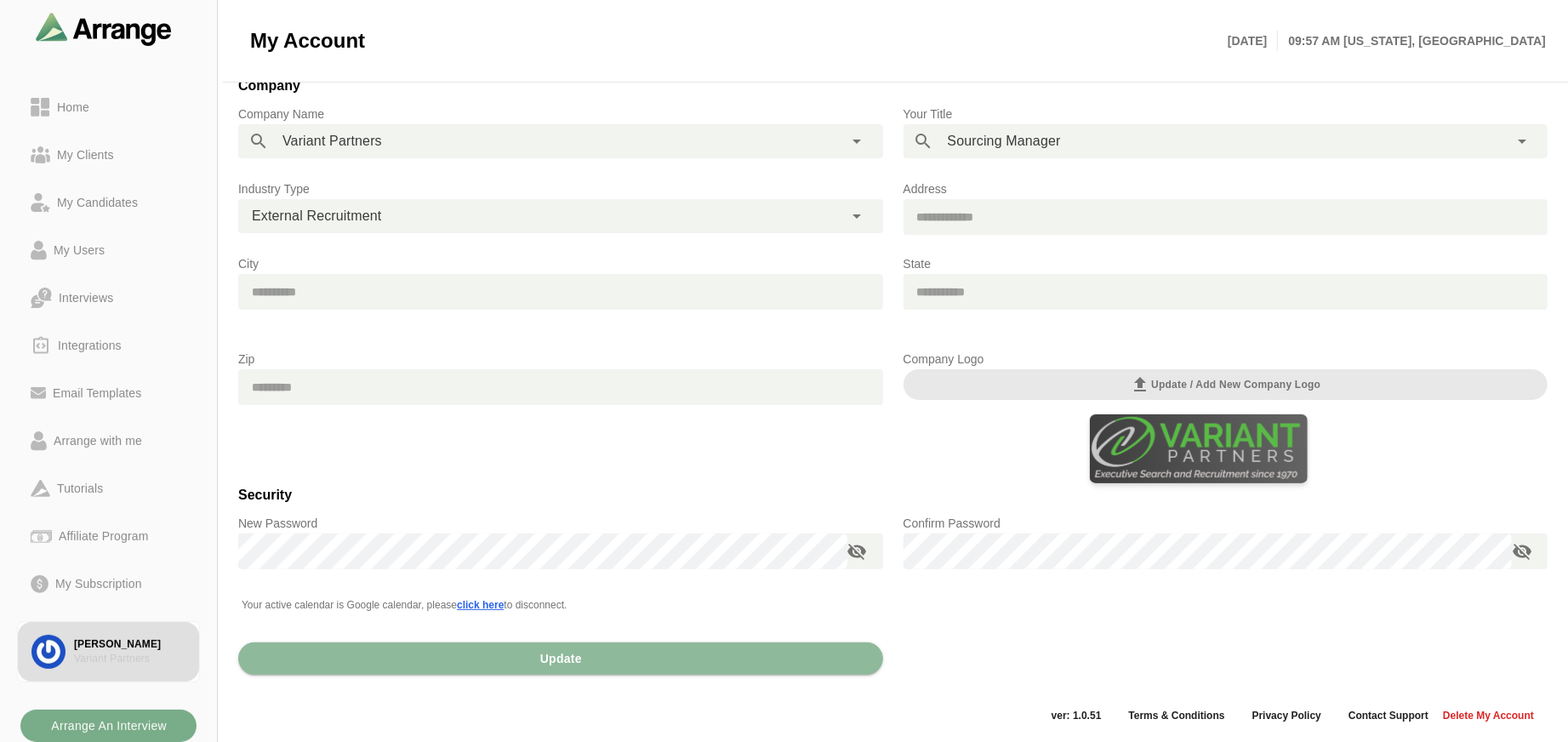
click at [484, 601] on span "click here" at bounding box center [480, 605] width 47 height 12
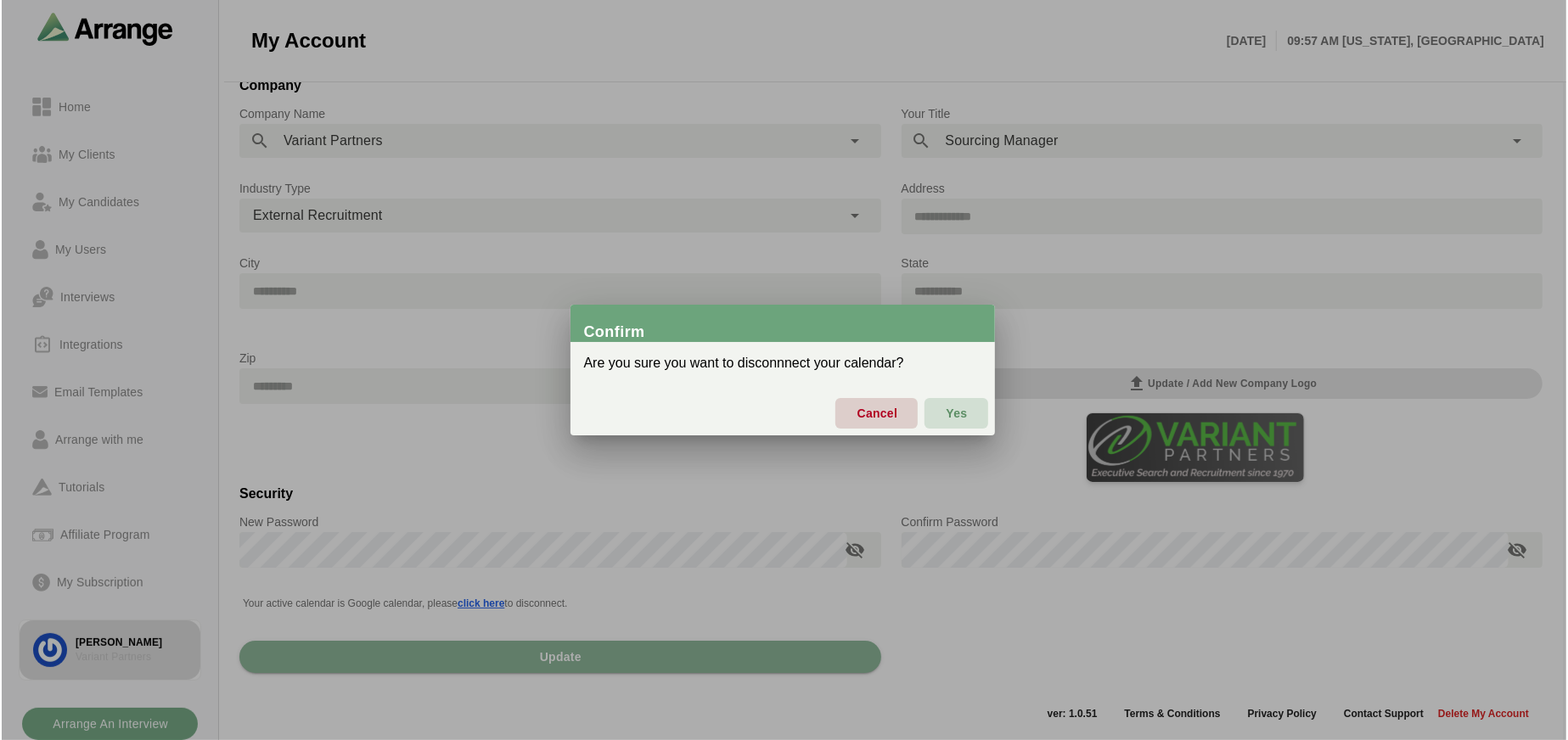
scroll to position [0, 0]
click at [879, 406] on span "Cancel" at bounding box center [876, 413] width 42 height 36
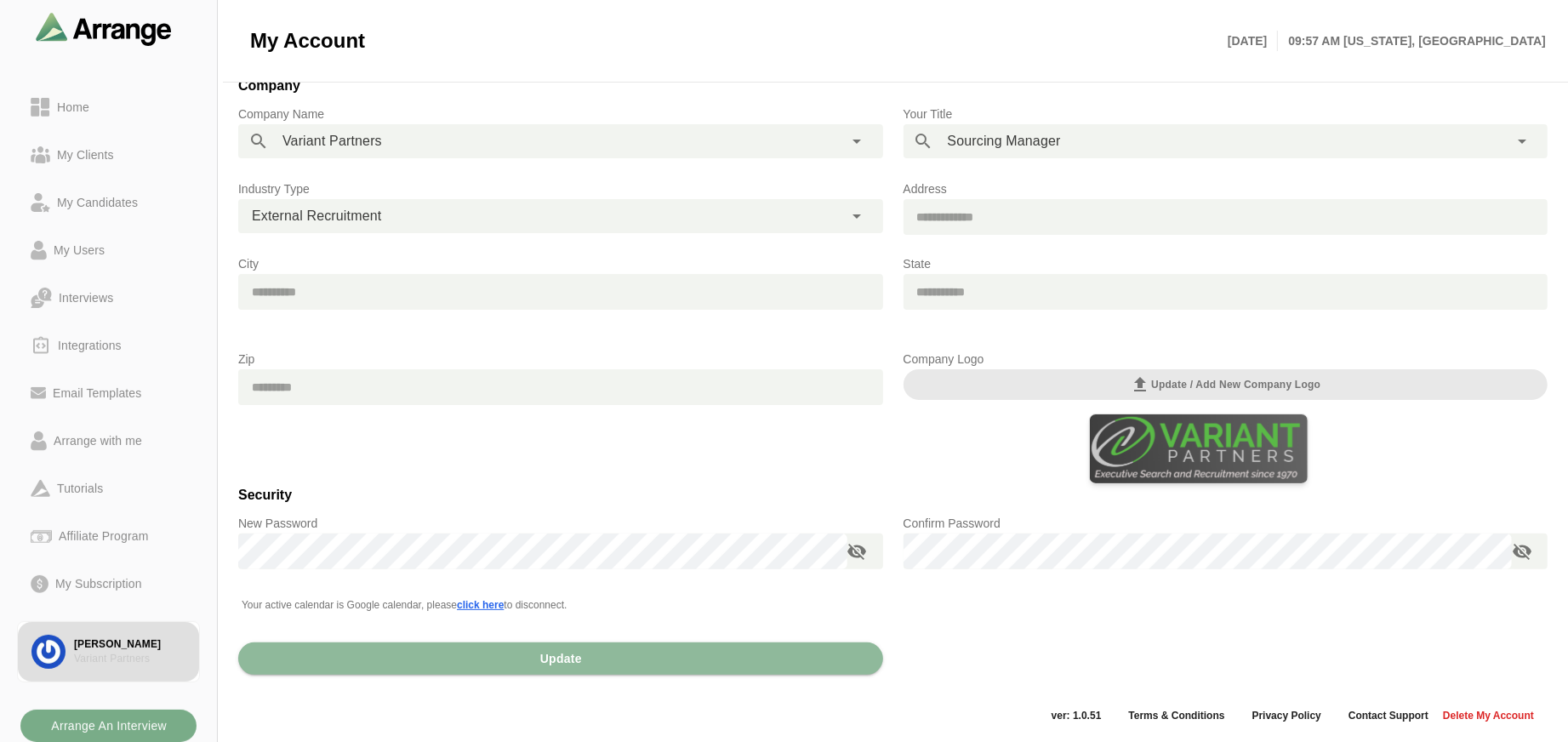
click at [496, 602] on span "click here" at bounding box center [480, 605] width 47 height 12
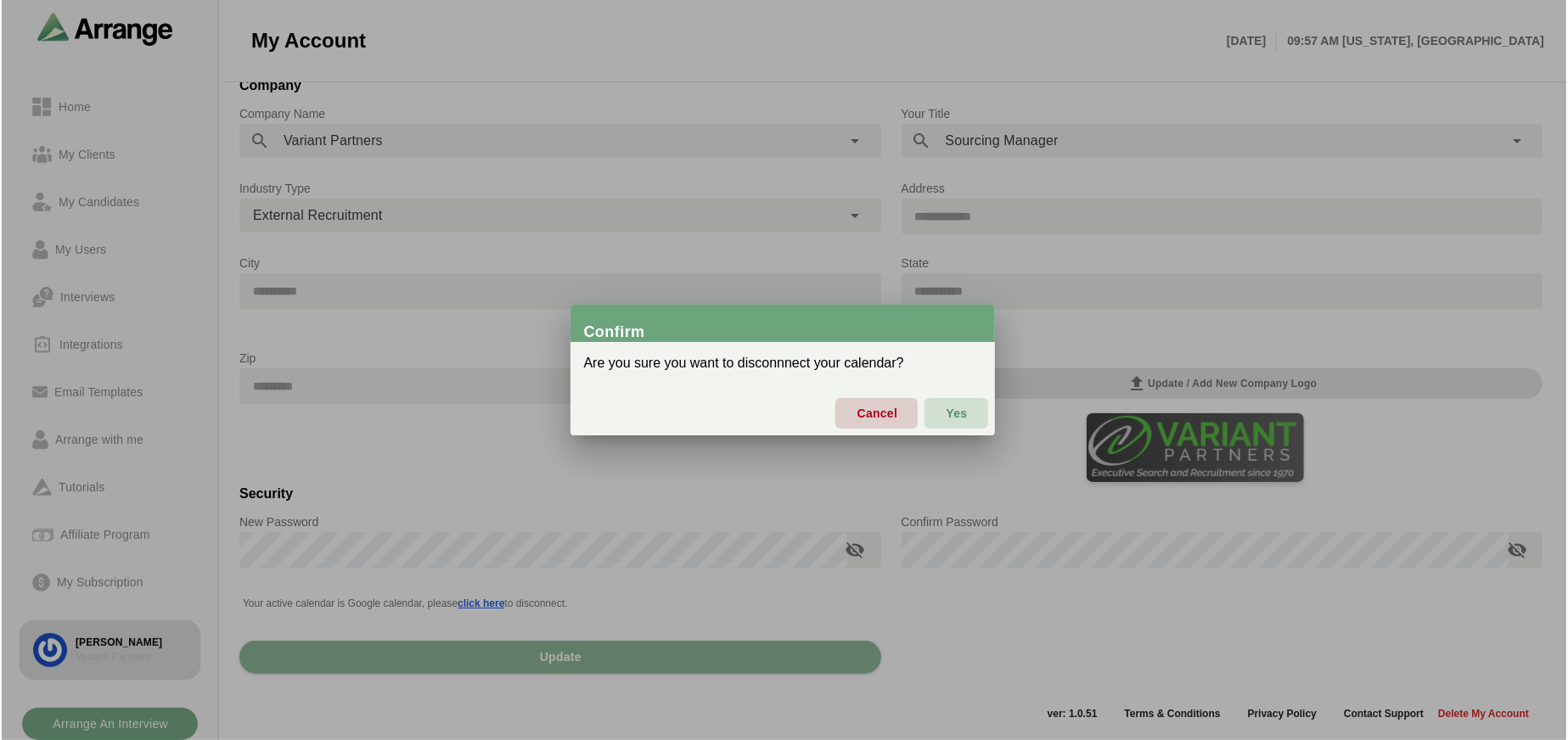
scroll to position [0, 0]
click at [964, 416] on span "Yes" at bounding box center [956, 413] width 22 height 36
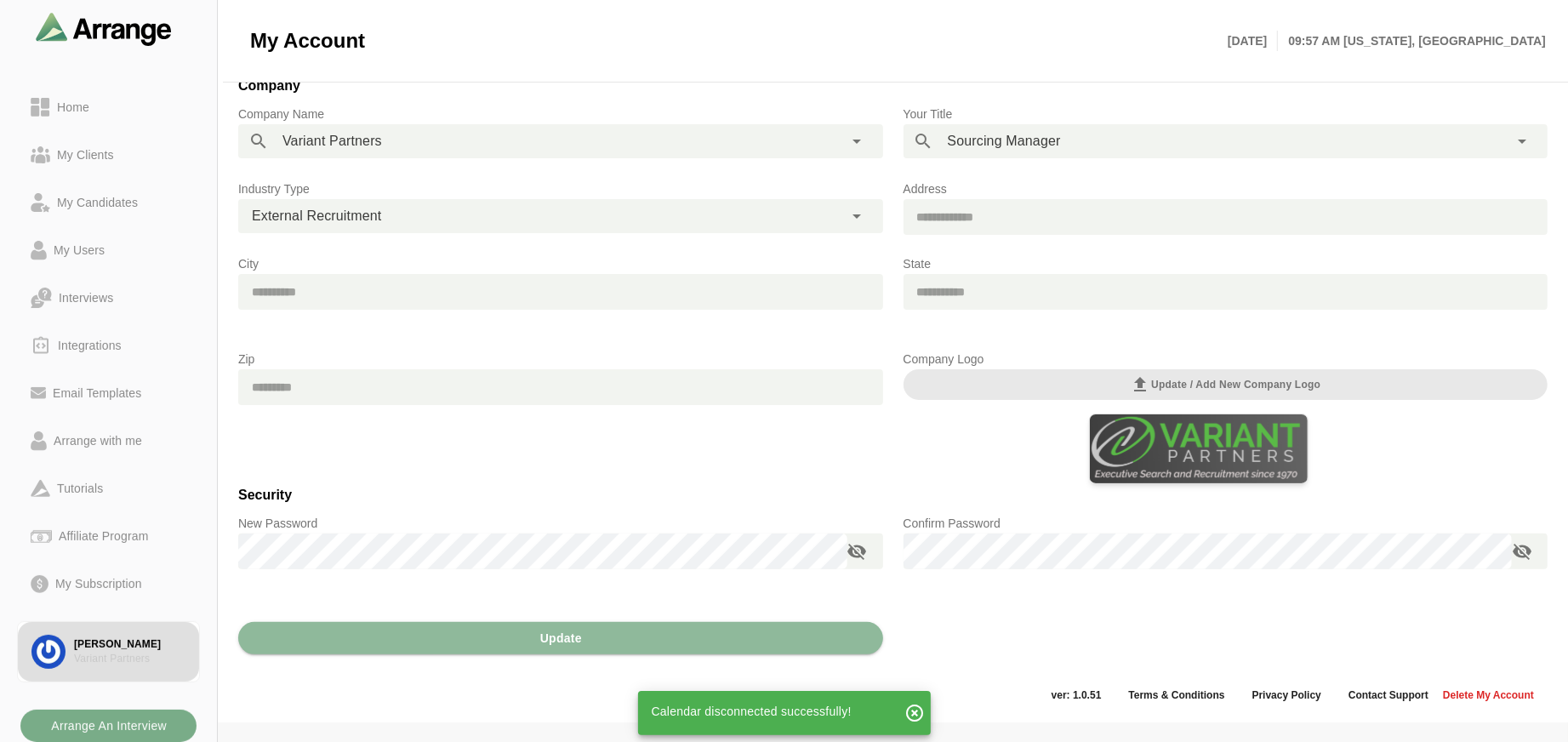
scroll to position [208, 0]
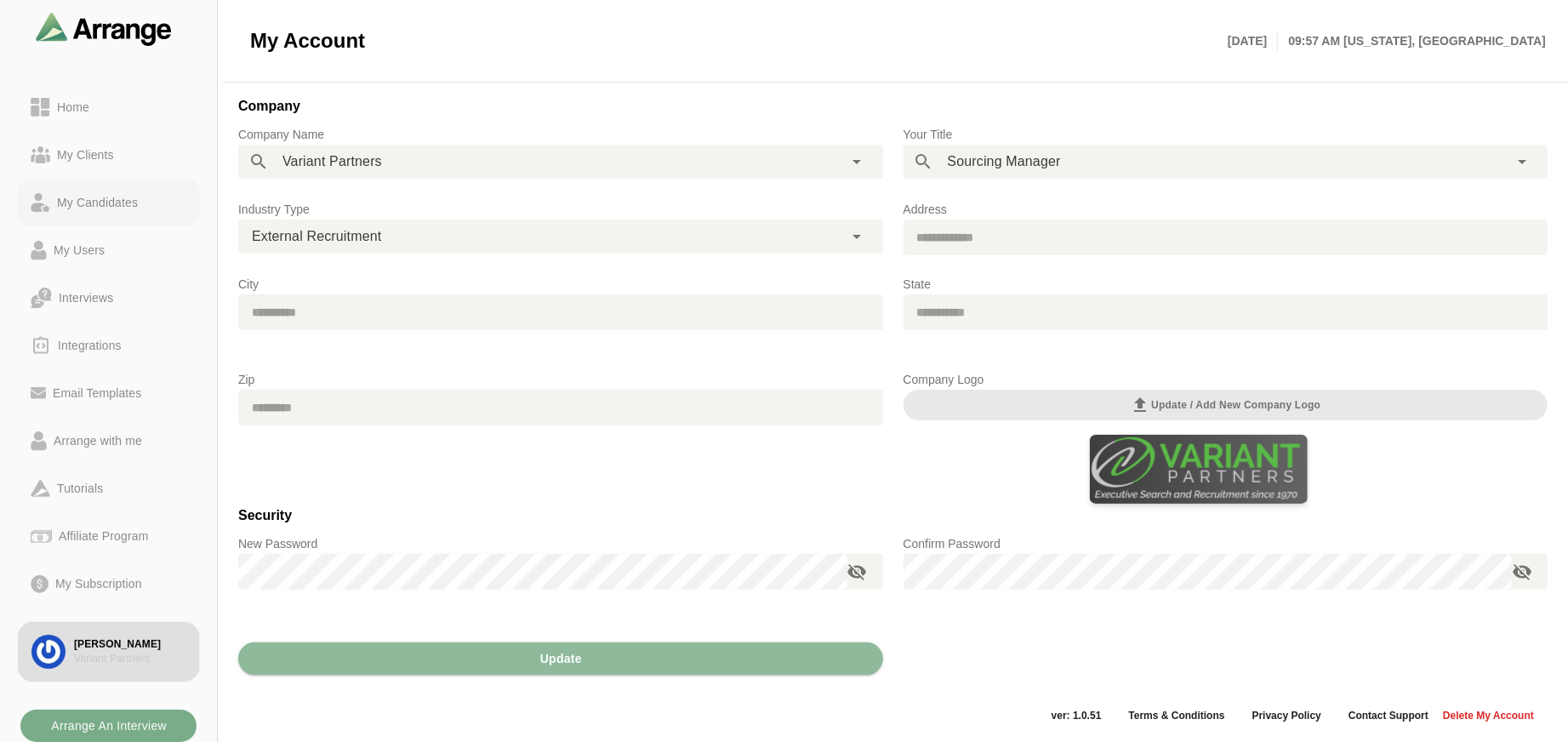
click at [111, 201] on div "My Candidates" at bounding box center [97, 202] width 94 height 20
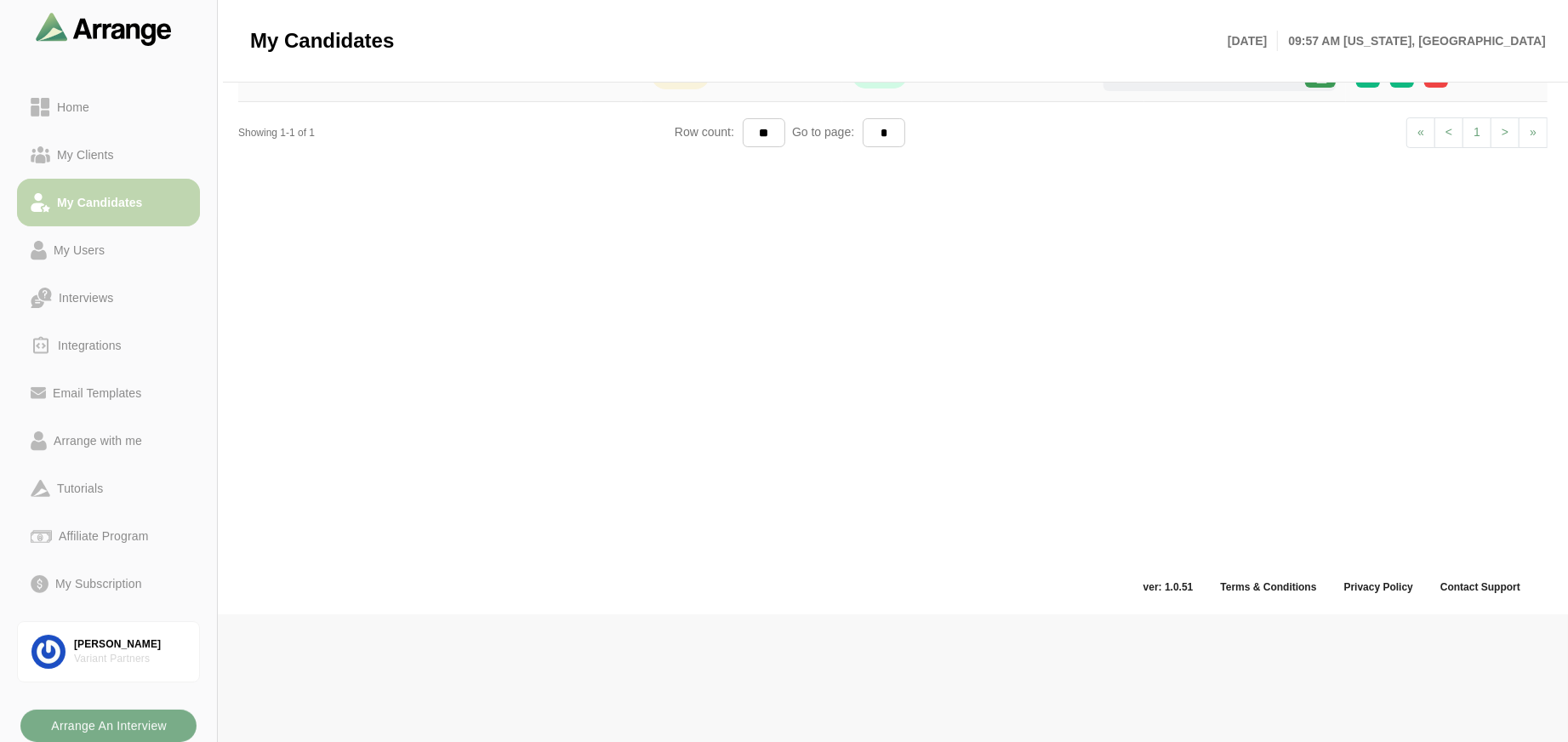
scroll to position [5, 0]
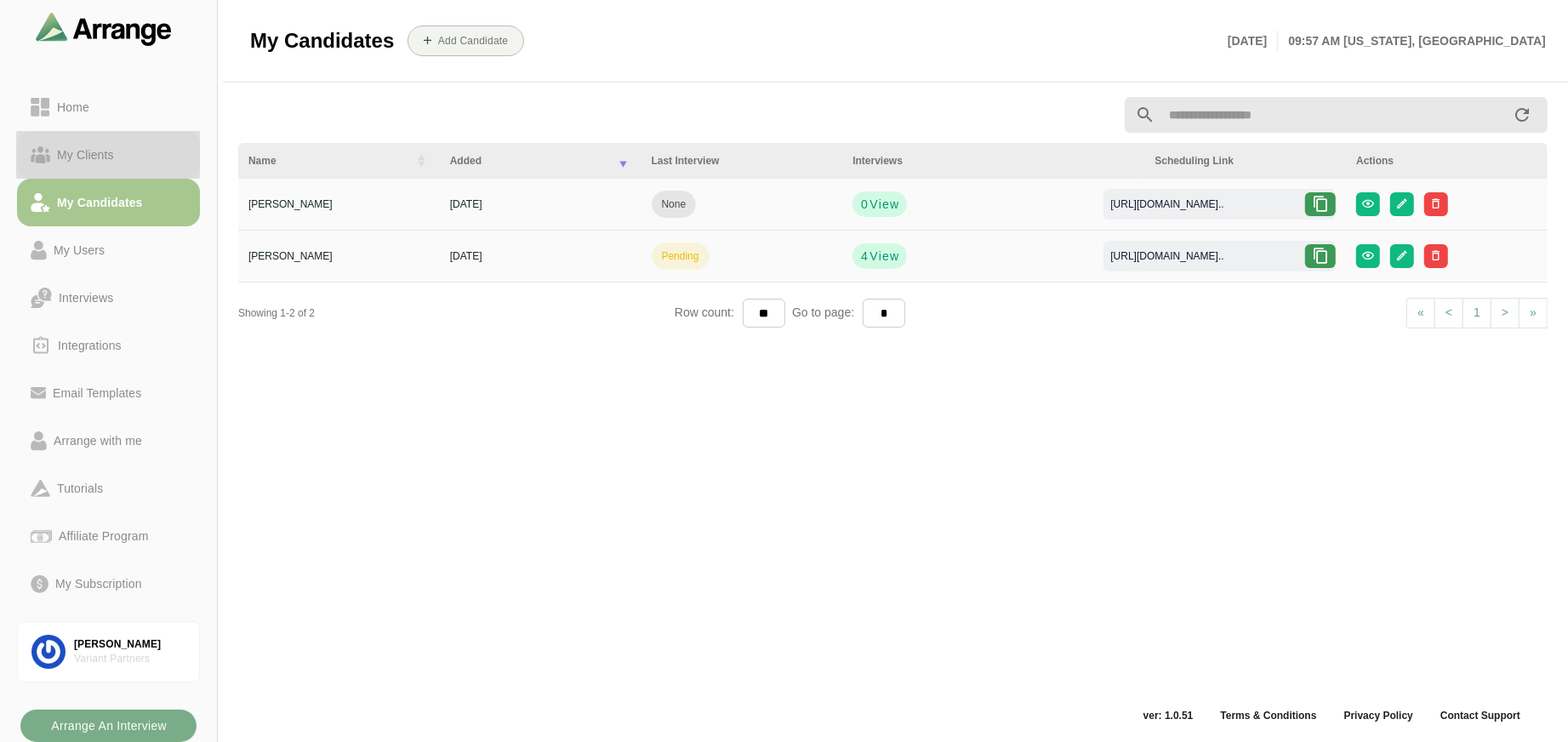
click at [75, 159] on div "My Clients" at bounding box center [85, 154] width 71 height 20
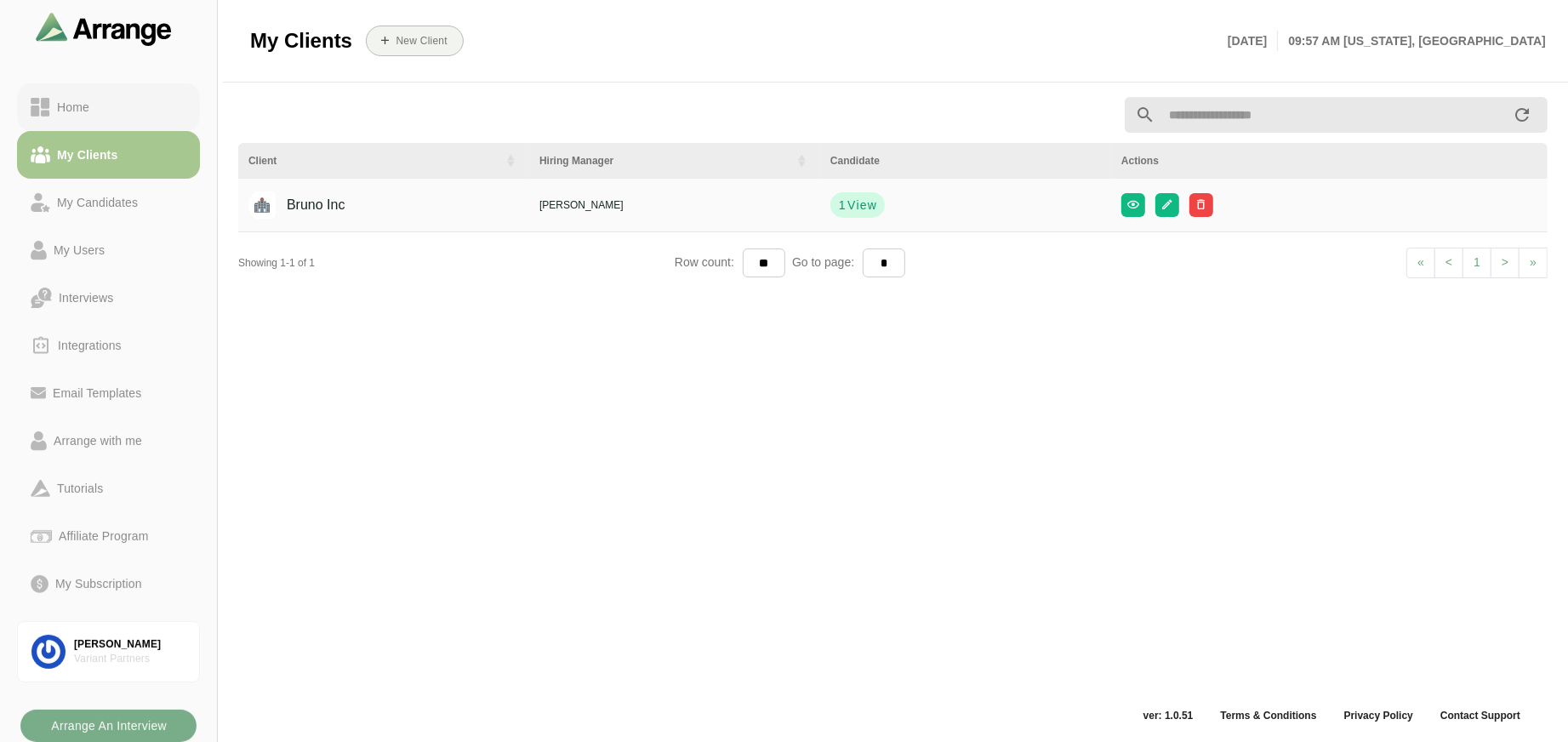
click at [79, 104] on div "Home" at bounding box center [73, 107] width 46 height 20
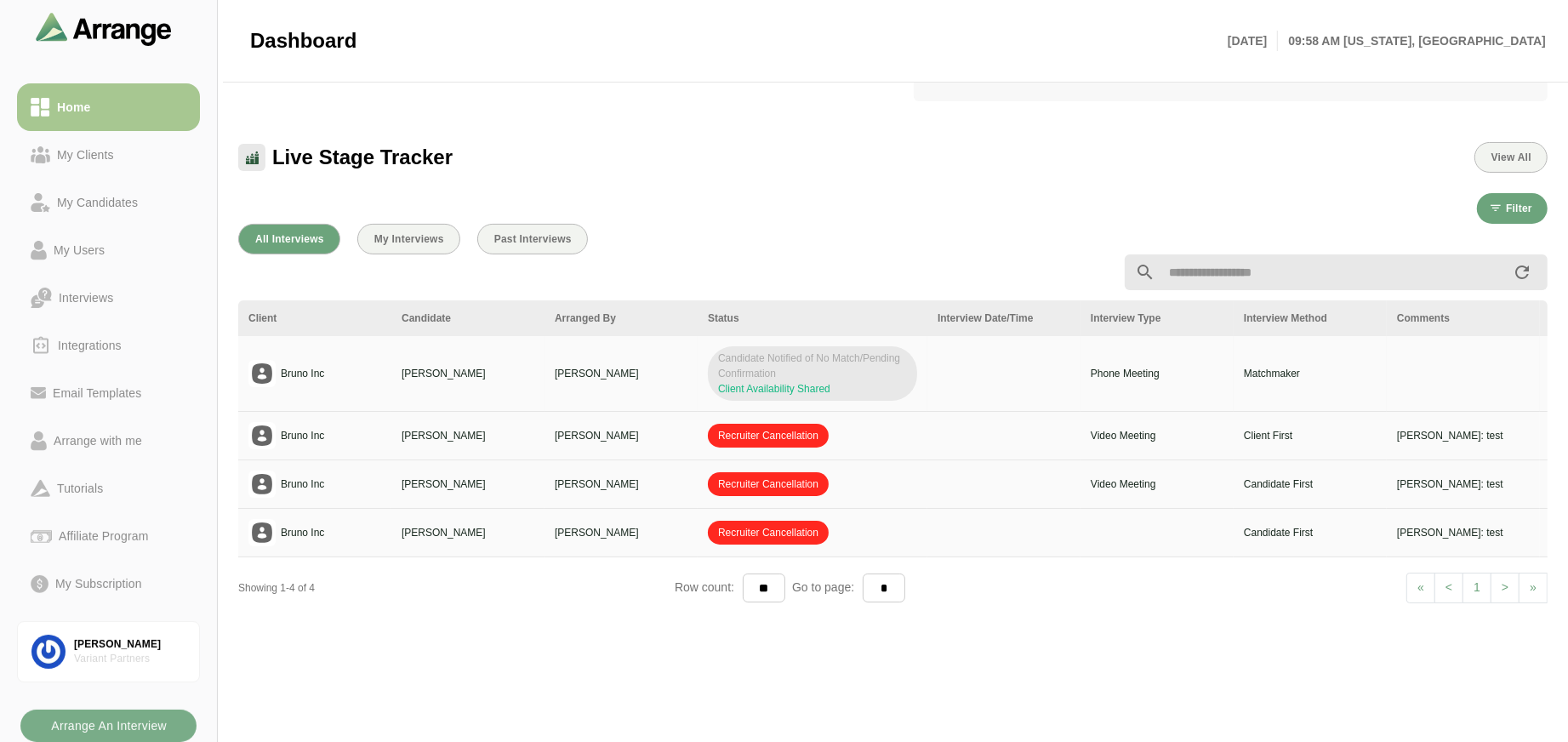
scroll to position [120, 0]
